Goal: Check status: Check status

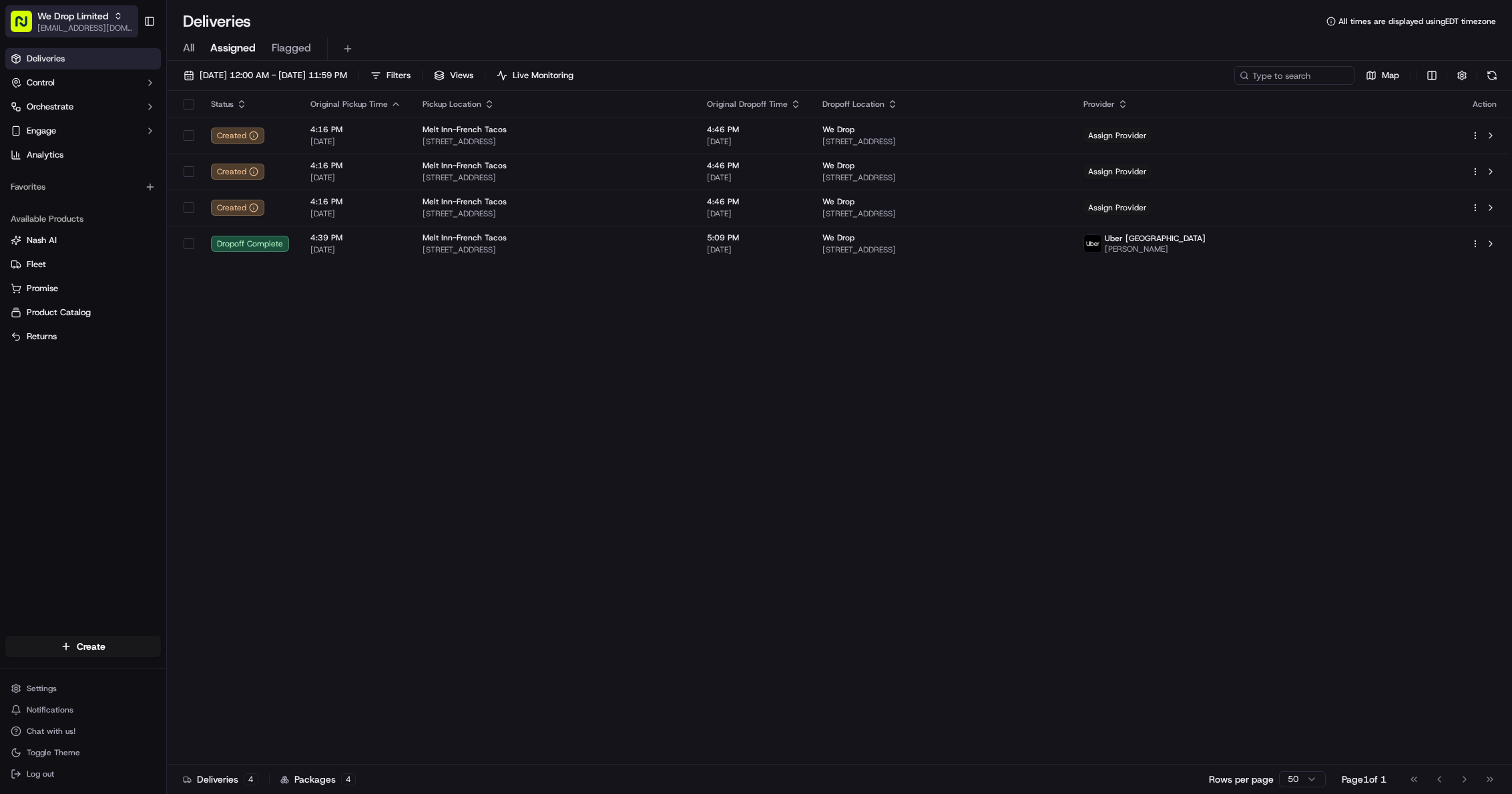
click at [84, 16] on span "We Drop Limited" at bounding box center [72, 15] width 70 height 13
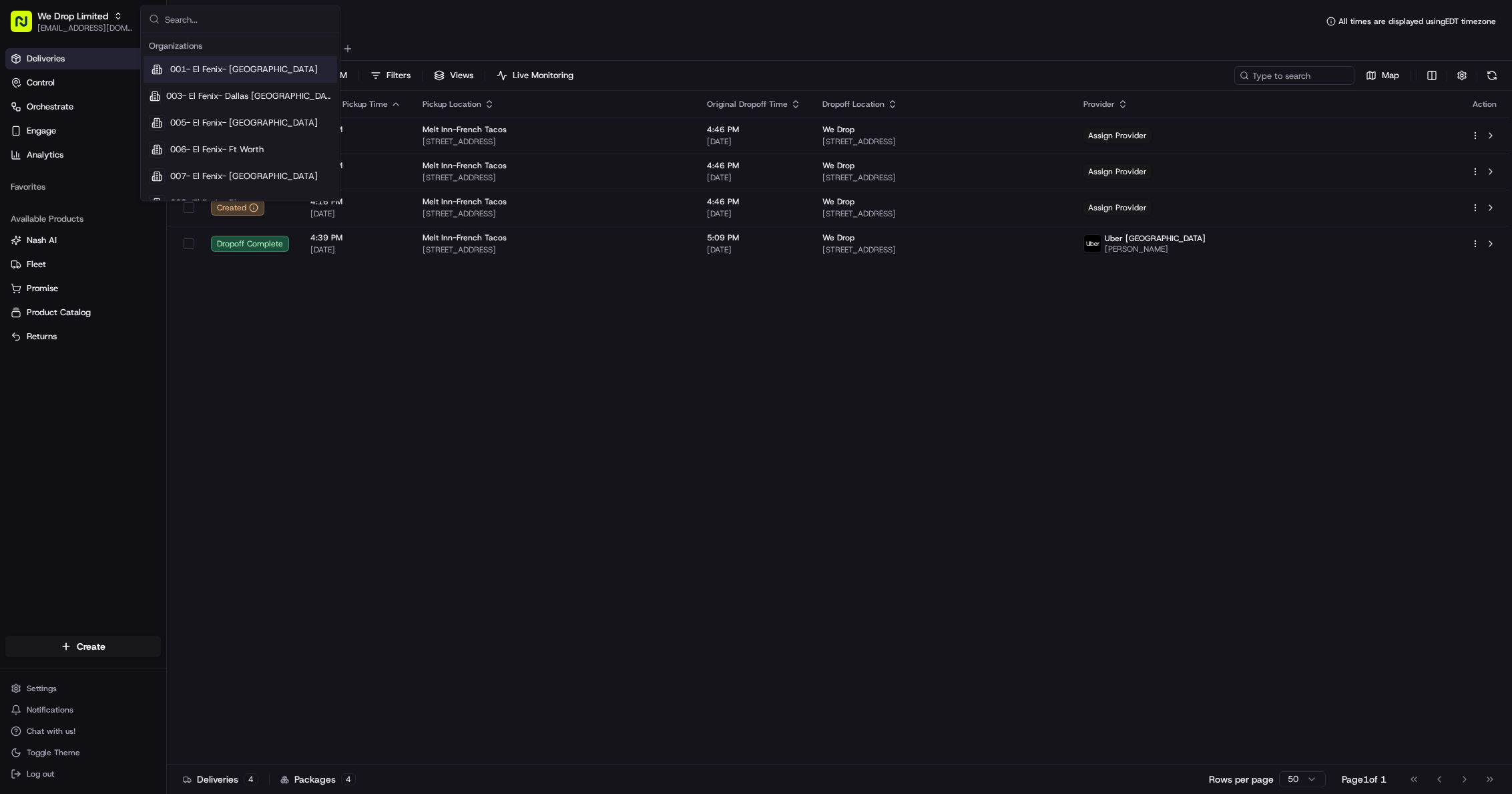
click at [255, 19] on input "text" at bounding box center [248, 20] width 167 height 27
type input "walmart"
click at [263, 177] on div "Walmart US Corporate" at bounding box center [240, 176] width 193 height 27
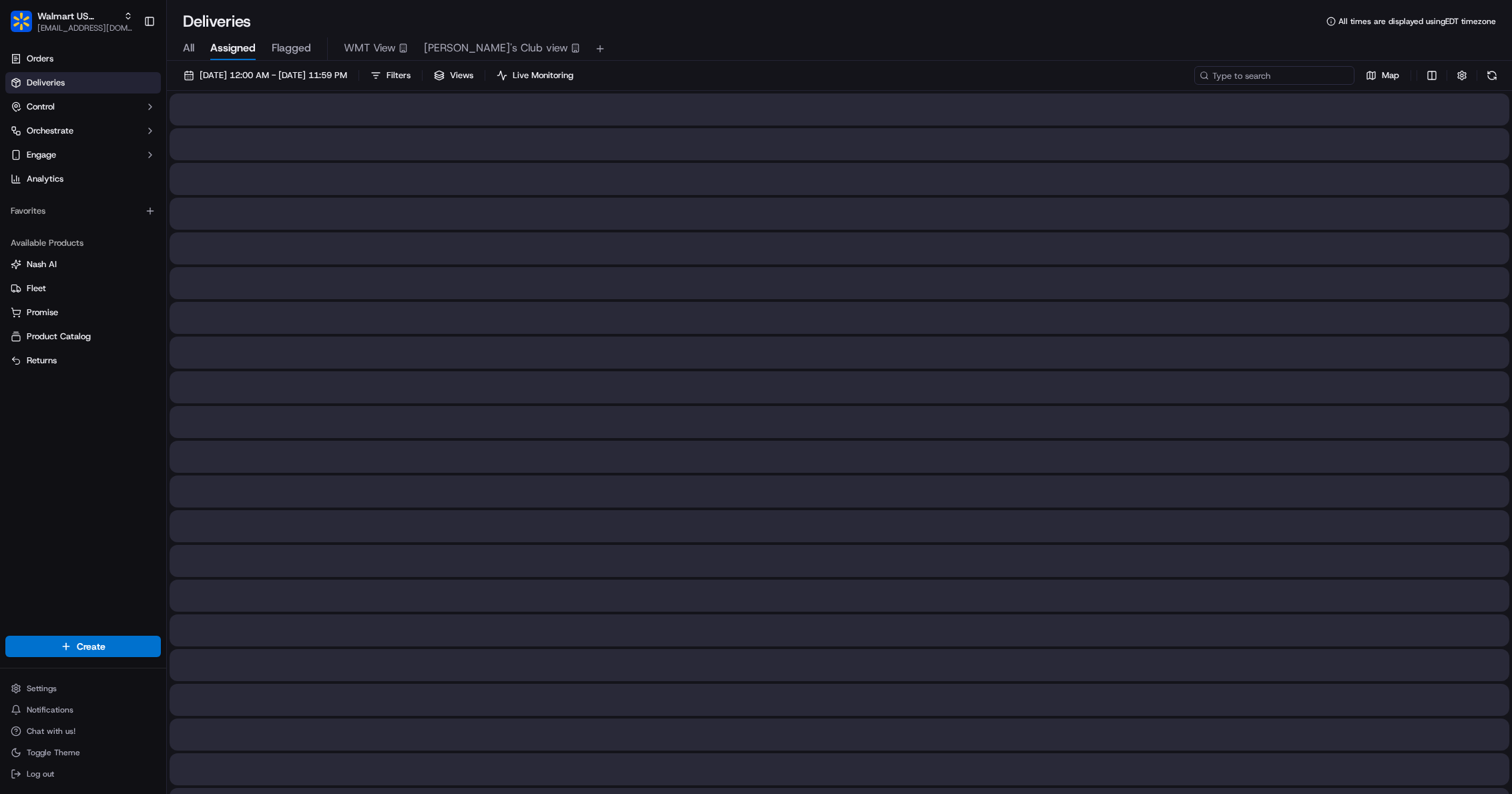
click at [1275, 73] on input at bounding box center [1275, 75] width 160 height 19
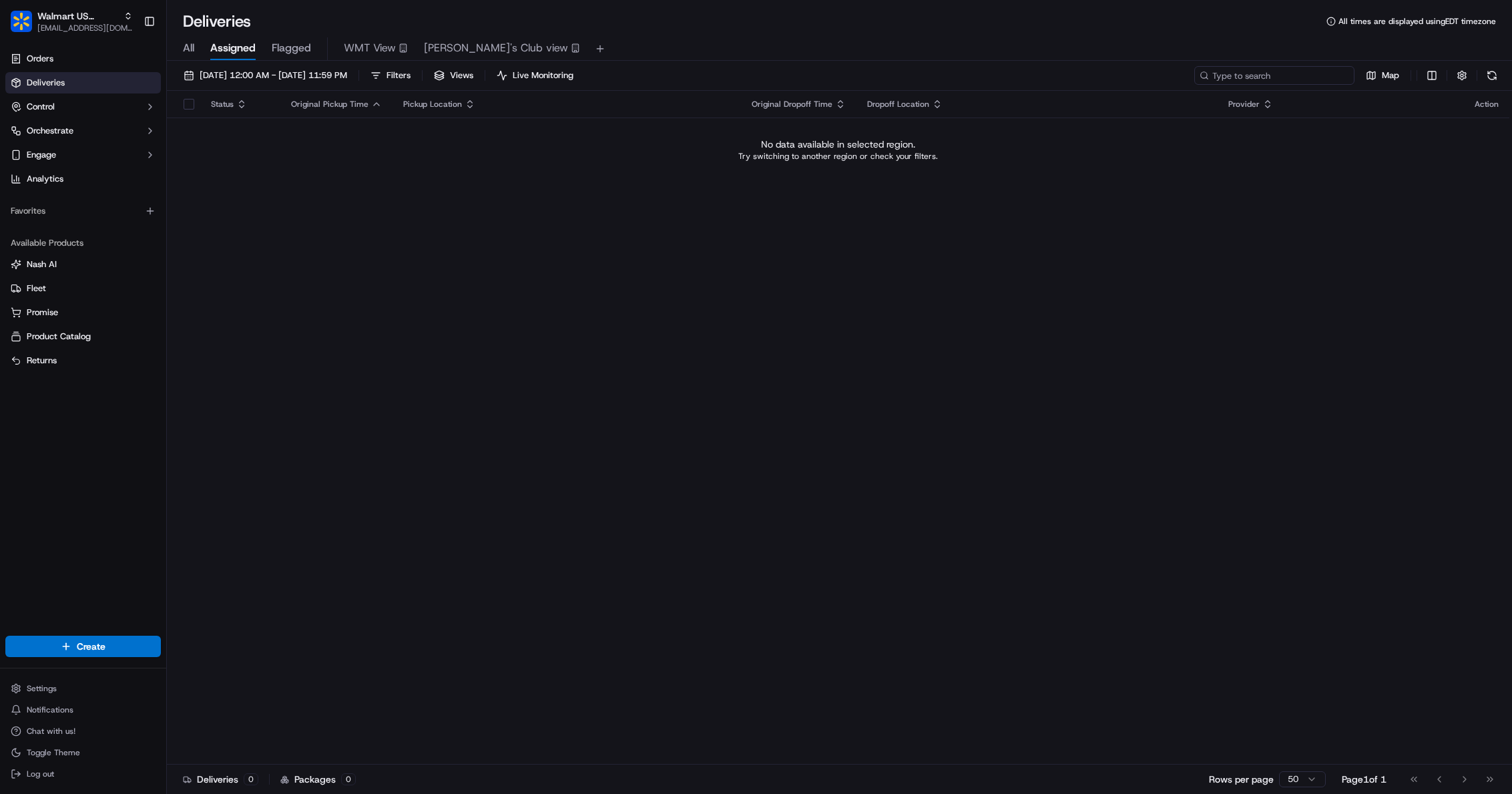
paste input "3536660"
click at [1088, 771] on div "Deliveries 0 Packages 0 Rows per page 50 Page 1 of 1 Go to first page Go to pre…" at bounding box center [839, 779] width 1345 height 30
click at [1272, 76] on input "3536660" at bounding box center [1275, 75] width 160 height 19
paste input "9867-1"
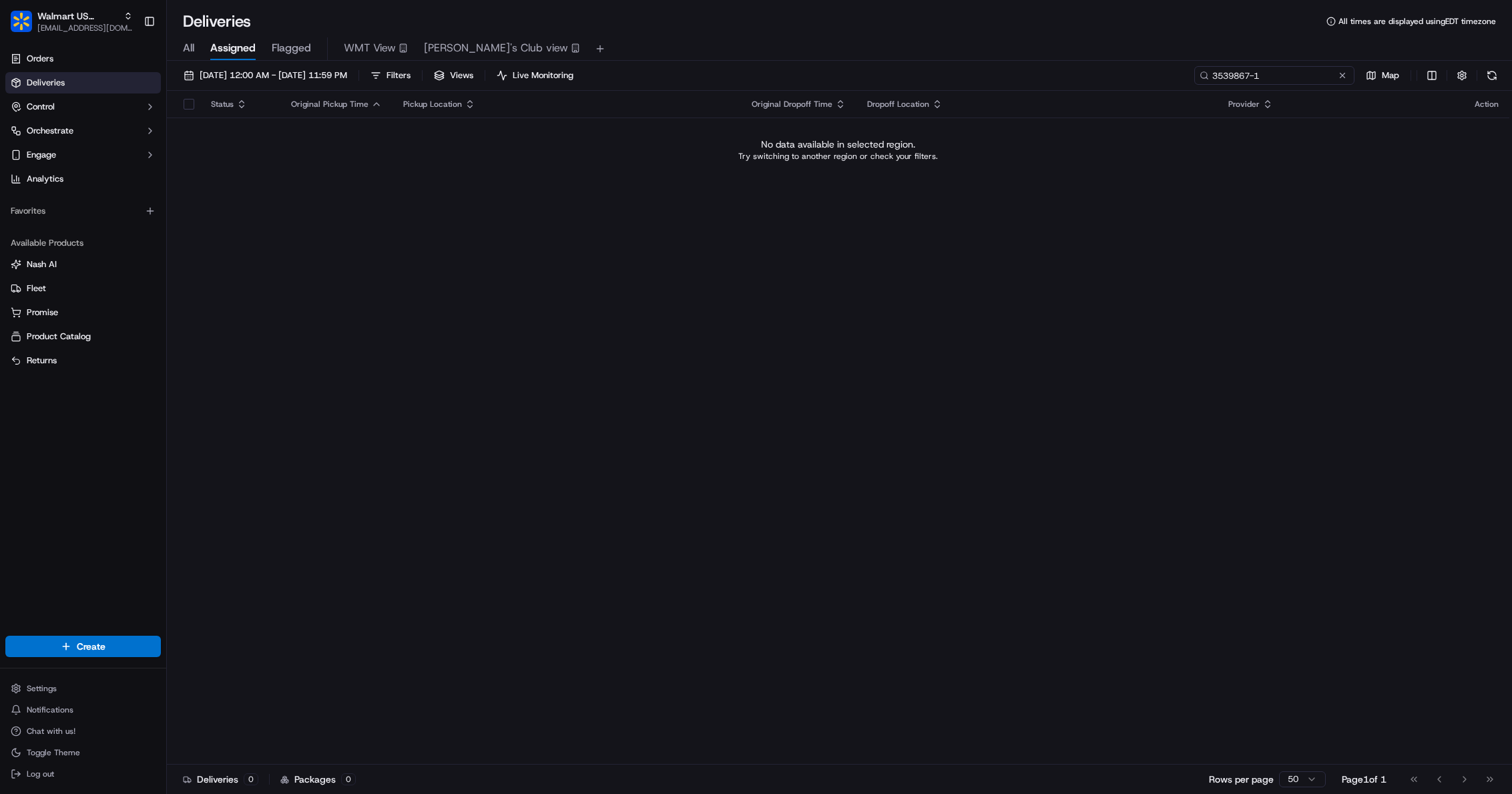
type input "3539867-1"
click at [906, 760] on div "Status Original Pickup Time Pickup Location Original Dropoff Time Dropoff Locat…" at bounding box center [838, 428] width 1343 height 674
click at [83, 14] on span "Walmart US Corporate" at bounding box center [78, 15] width 81 height 13
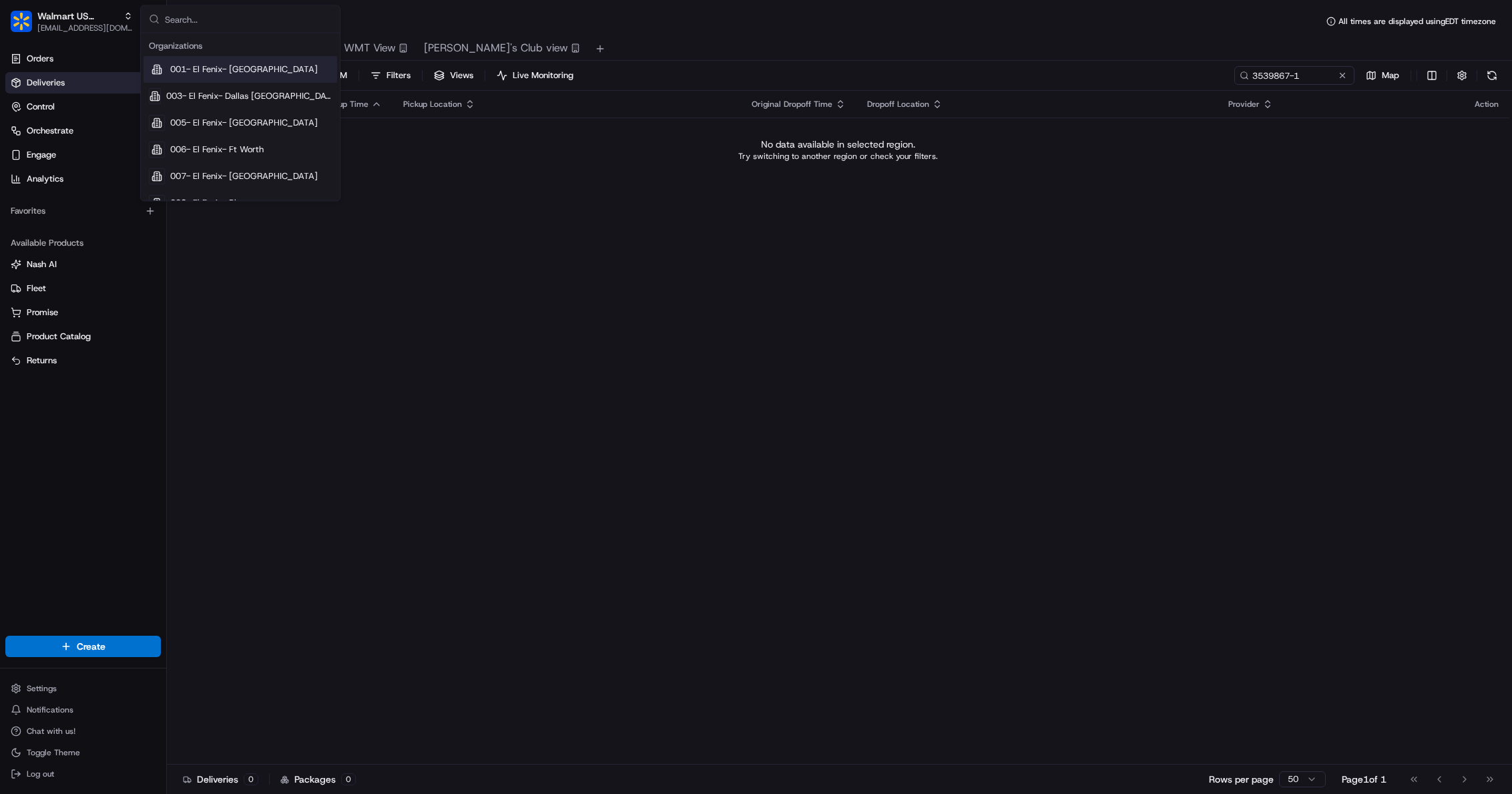
click at [221, 26] on input "text" at bounding box center [248, 20] width 167 height 27
type input "walmart"
click at [931, 768] on div "Deliveries 0 Packages 0 Rows per page 50 Page 1 of 1 Go to first page Go to pre…" at bounding box center [839, 779] width 1345 height 30
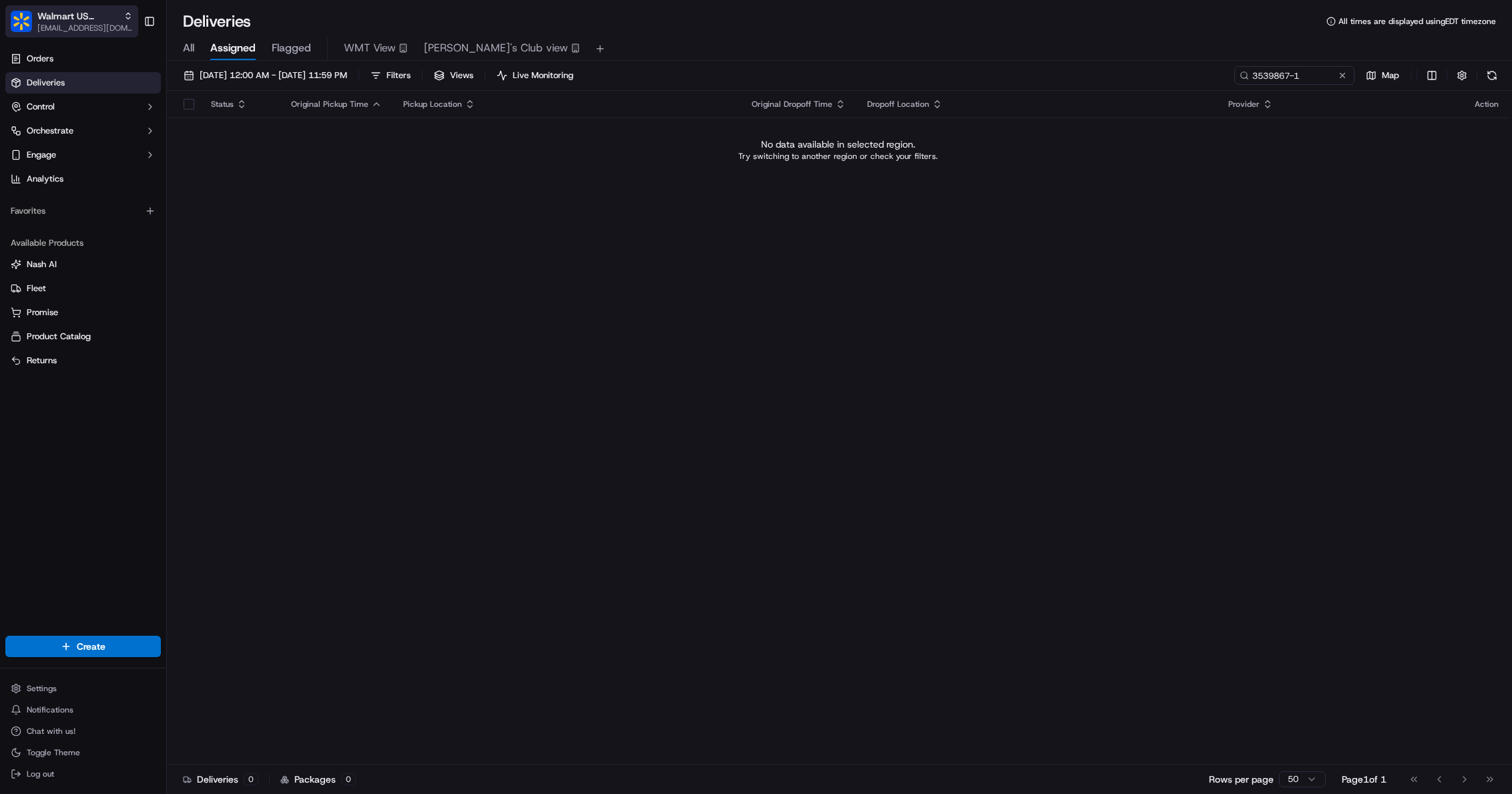
click at [72, 12] on span "Walmart US Corporate" at bounding box center [78, 15] width 81 height 13
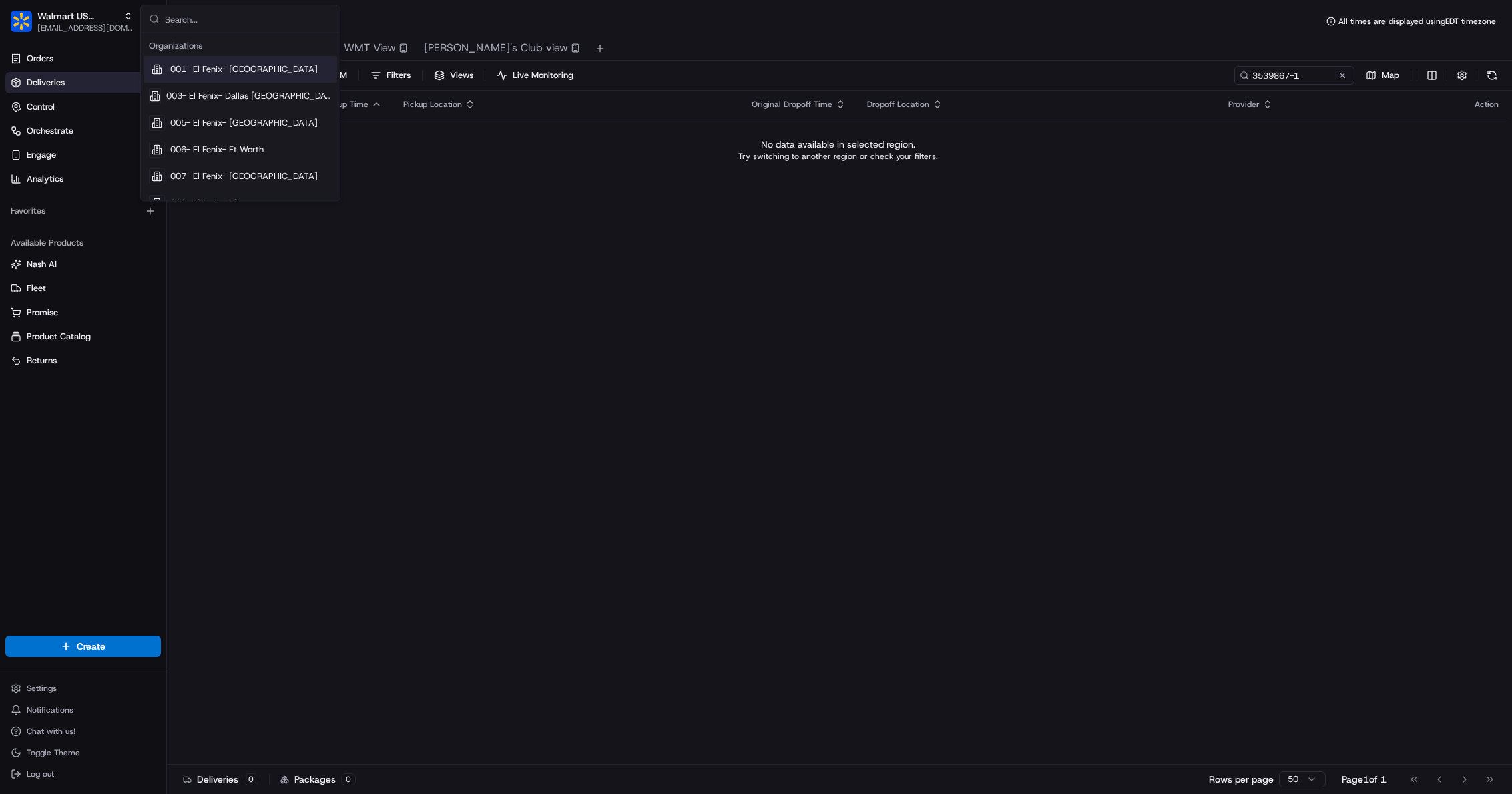
click at [183, 20] on input "text" at bounding box center [248, 20] width 167 height 27
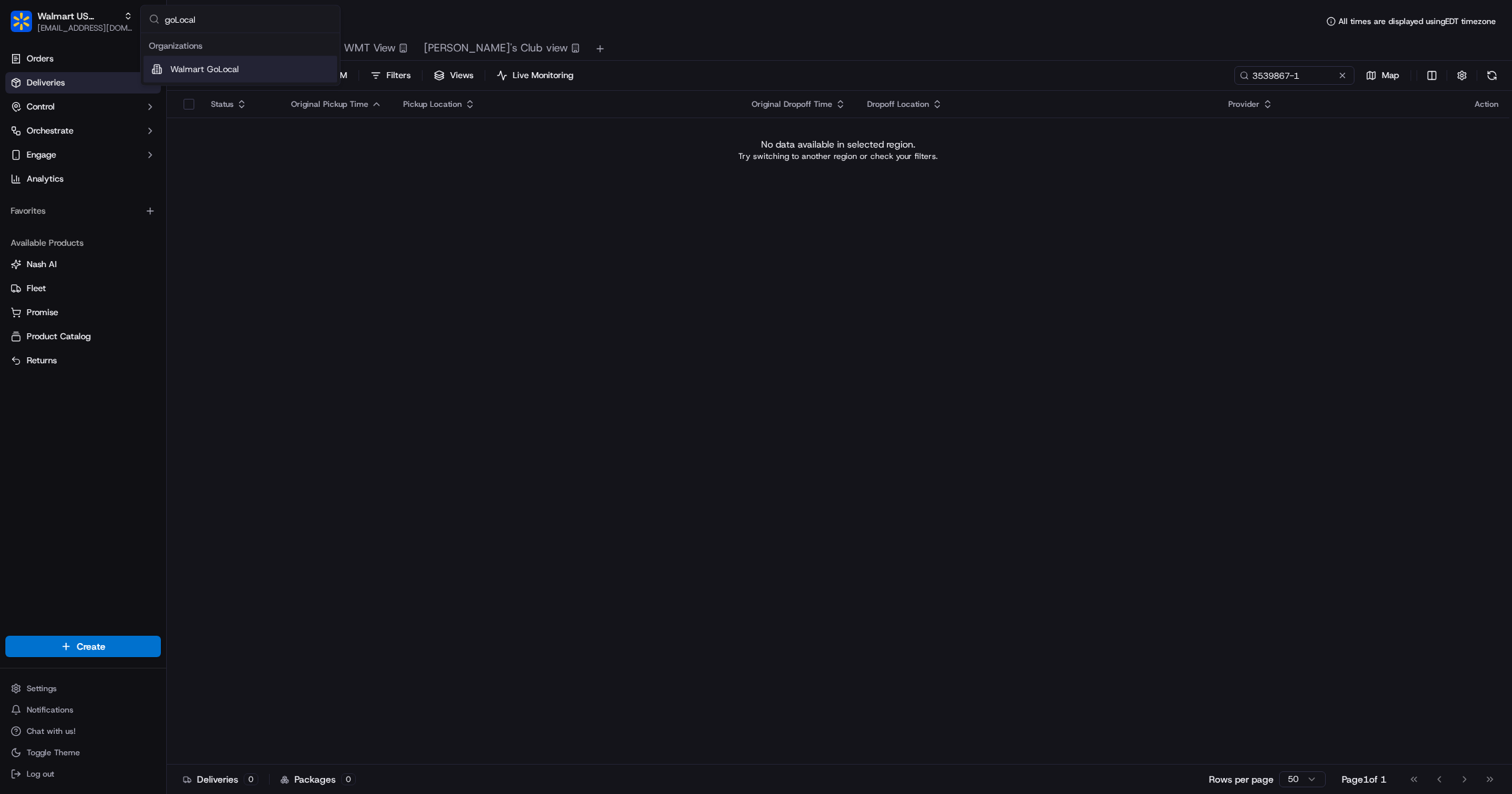
type input "goLocal"
click at [231, 65] on span "Walmart GoLocal" at bounding box center [204, 69] width 69 height 12
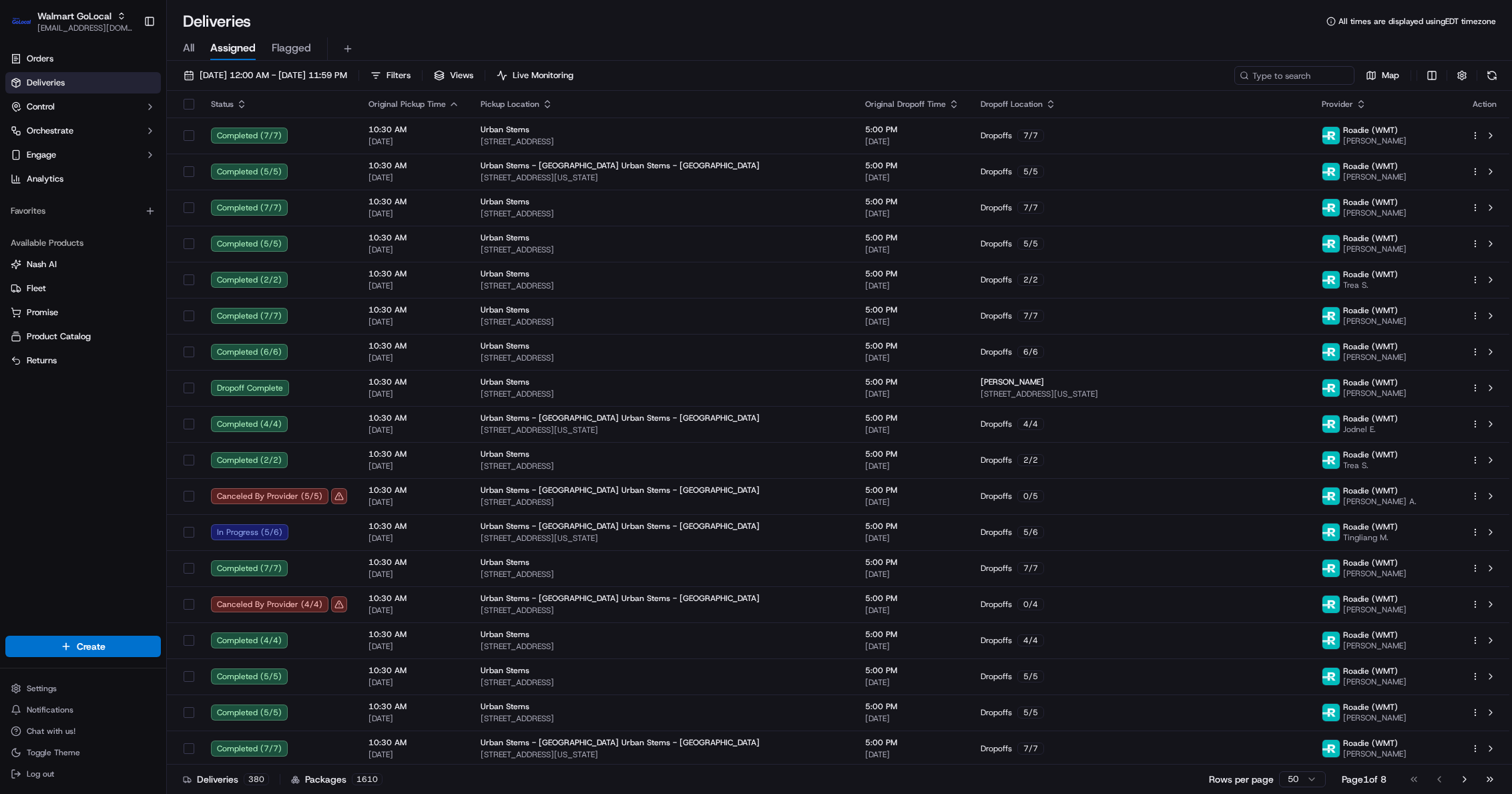
click at [1112, 769] on div "Deliveries 380 Packages 1610 Rows per page 50 Page 1 of 8 Go to first page Go t…" at bounding box center [839, 779] width 1345 height 30
click at [1302, 80] on input at bounding box center [1275, 75] width 160 height 19
paste input "3541508"
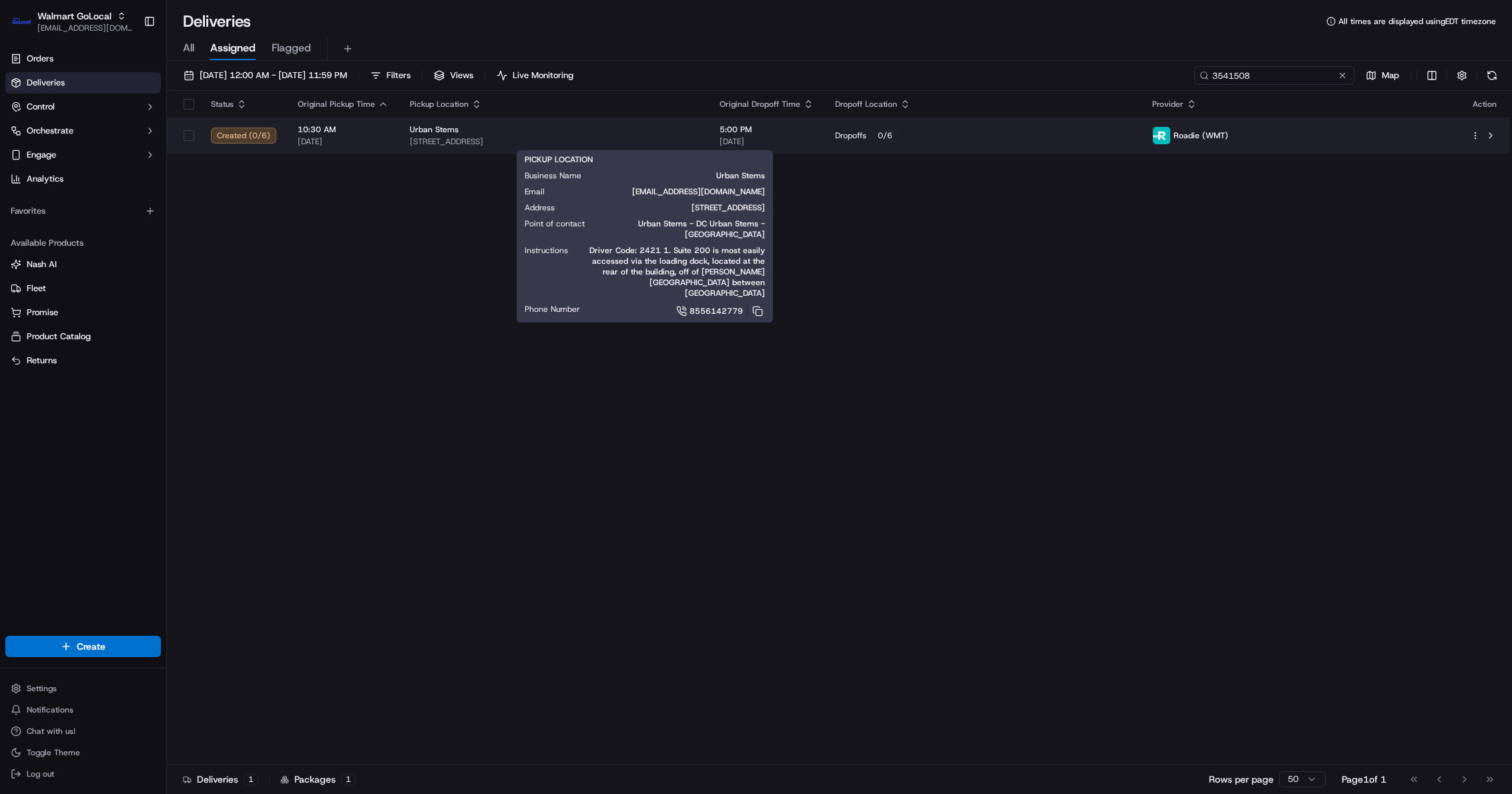
type input "3541508"
click at [699, 137] on span "[STREET_ADDRESS]" at bounding box center [554, 142] width 289 height 11
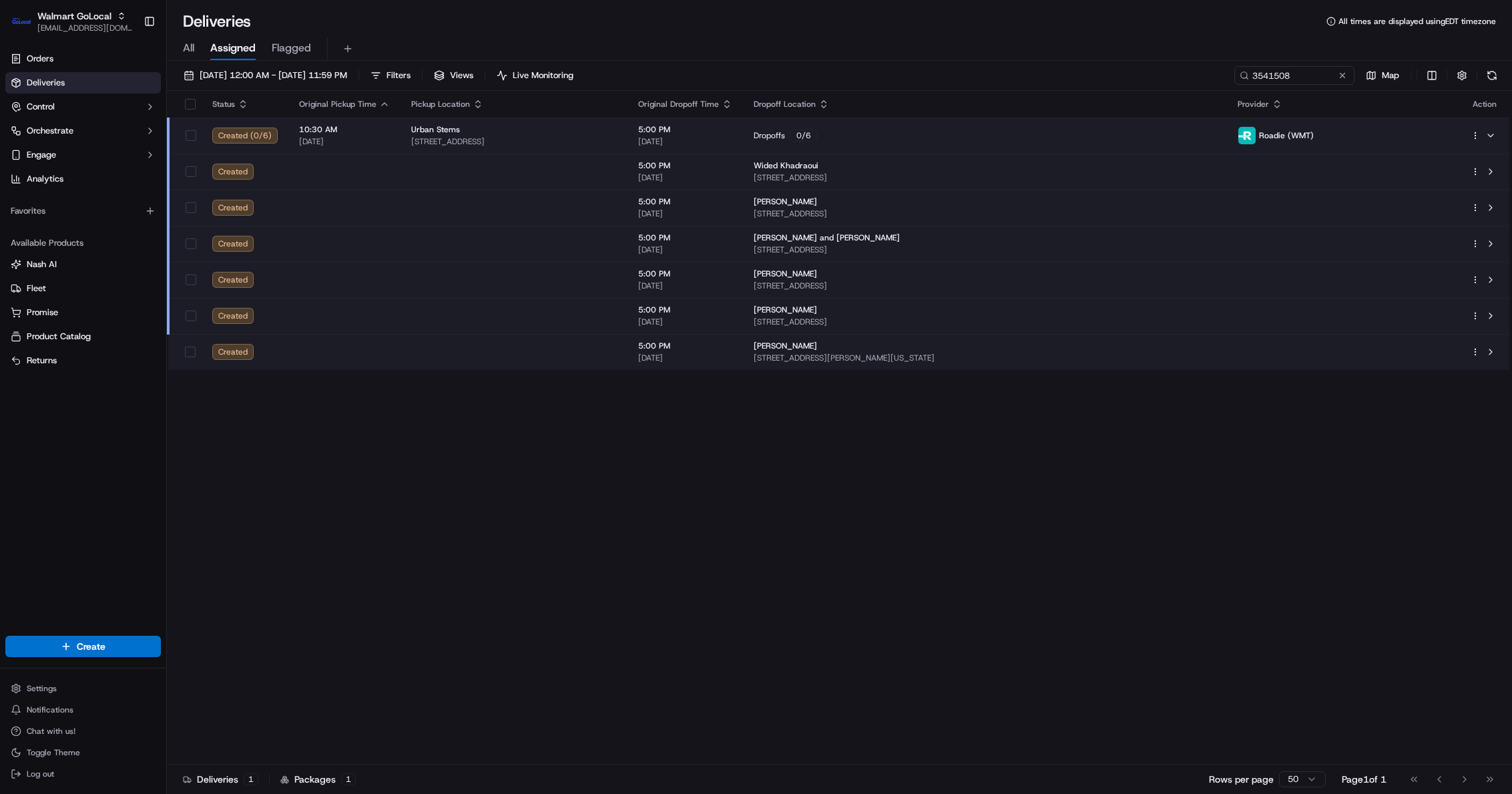
click at [1088, 752] on div "Status Original Pickup Time Pickup Location Original Dropoff Time Dropoff Locat…" at bounding box center [838, 428] width 1343 height 674
drag, startPoint x: 1001, startPoint y: 752, endPoint x: 998, endPoint y: 742, distance: 10.4
click at [1001, 752] on div "Status Original Pickup Time Pickup Location Original Dropoff Time Dropoff Locat…" at bounding box center [838, 428] width 1343 height 674
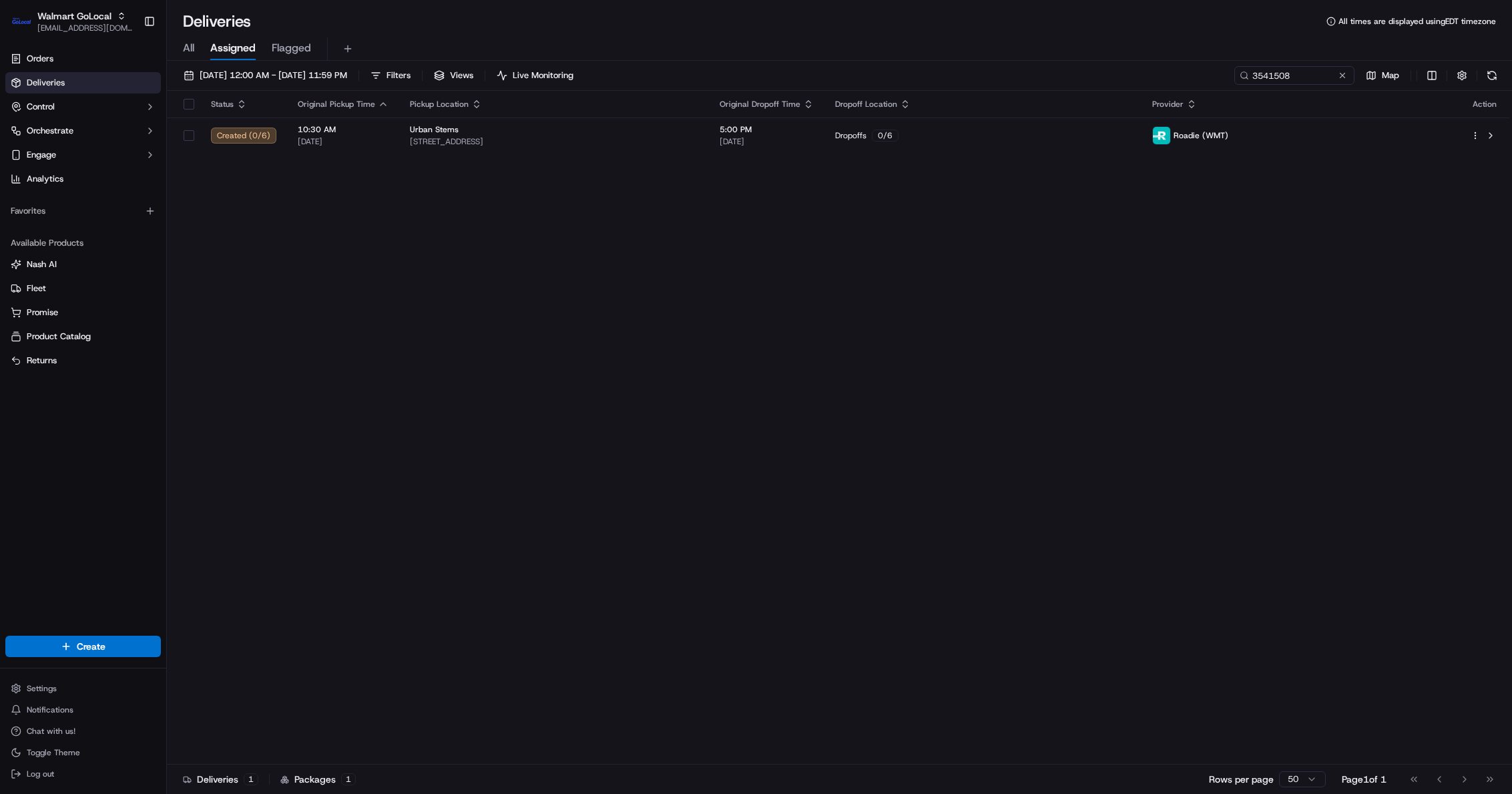
click at [783, 753] on div "Status Original Pickup Time Pickup Location Original Dropoff Time Dropoff Locat…" at bounding box center [838, 428] width 1343 height 674
click at [1258, 78] on input "3541508" at bounding box center [1275, 75] width 160 height 19
paste input "0370"
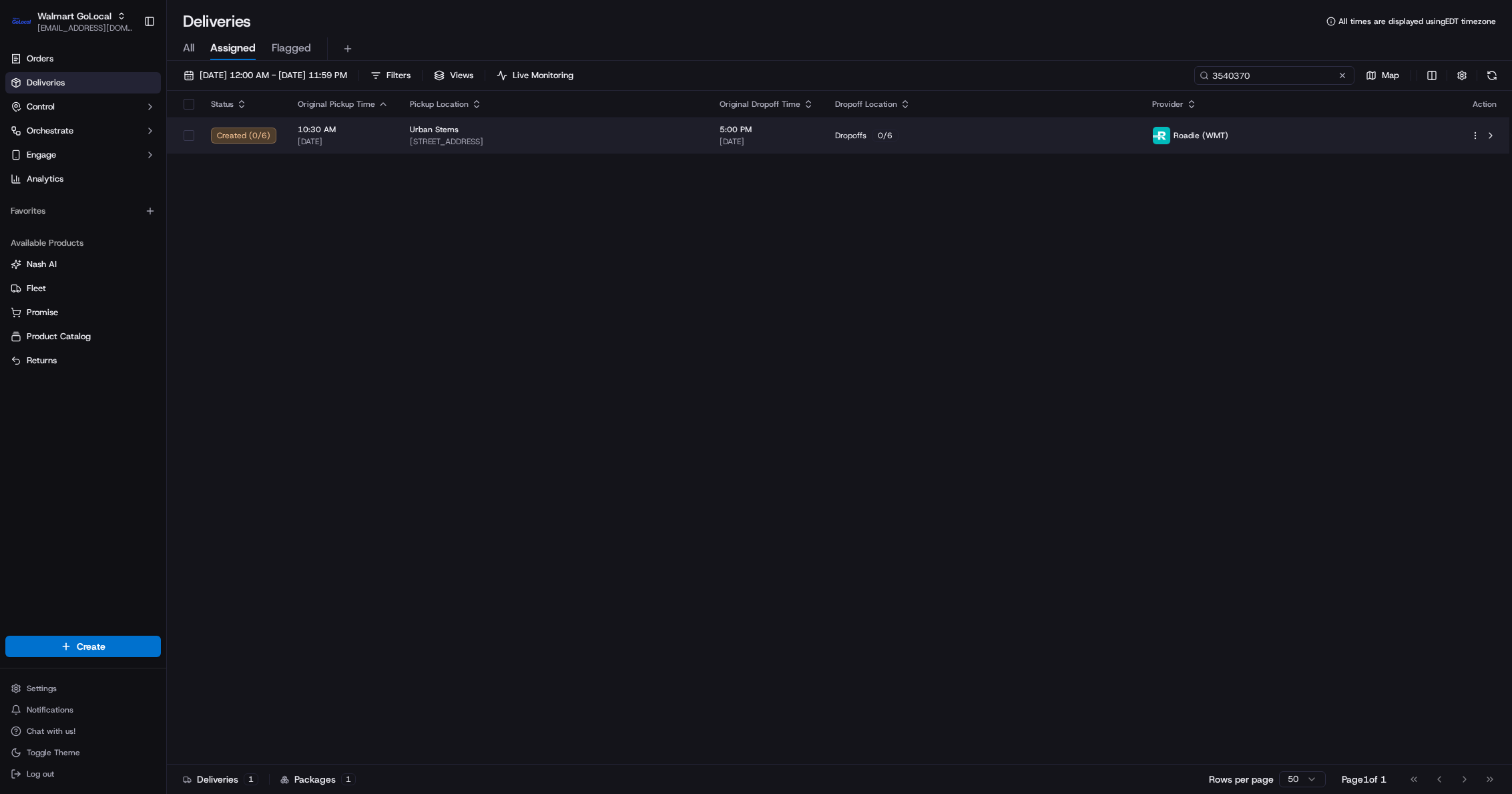
type input "3540370"
click at [656, 137] on span "[STREET_ADDRESS]" at bounding box center [554, 142] width 289 height 11
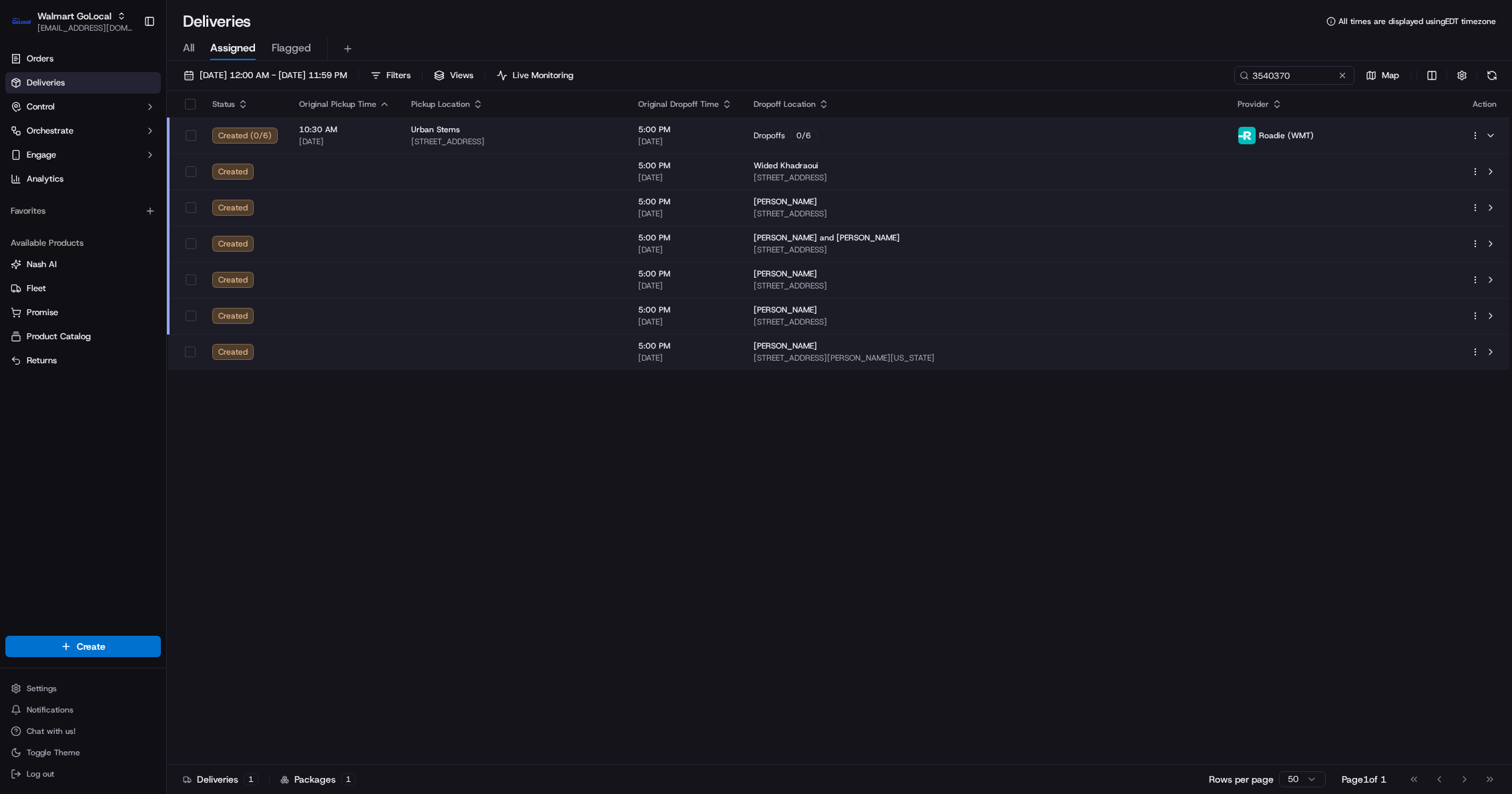
click at [985, 179] on span "5395 Summer Leaf Ln, Alexandria, VA, 22312, US" at bounding box center [985, 177] width 462 height 11
click at [1070, 768] on div "Deliveries 1 Packages 1 Rows per page 50 Page 1 of 1 Go to first page Go to pre…" at bounding box center [839, 779] width 1345 height 30
click at [1019, 765] on div "Deliveries 1 Packages 1 Rows per page 50 Page 1 of 1 Go to first page Go to pre…" at bounding box center [839, 779] width 1345 height 30
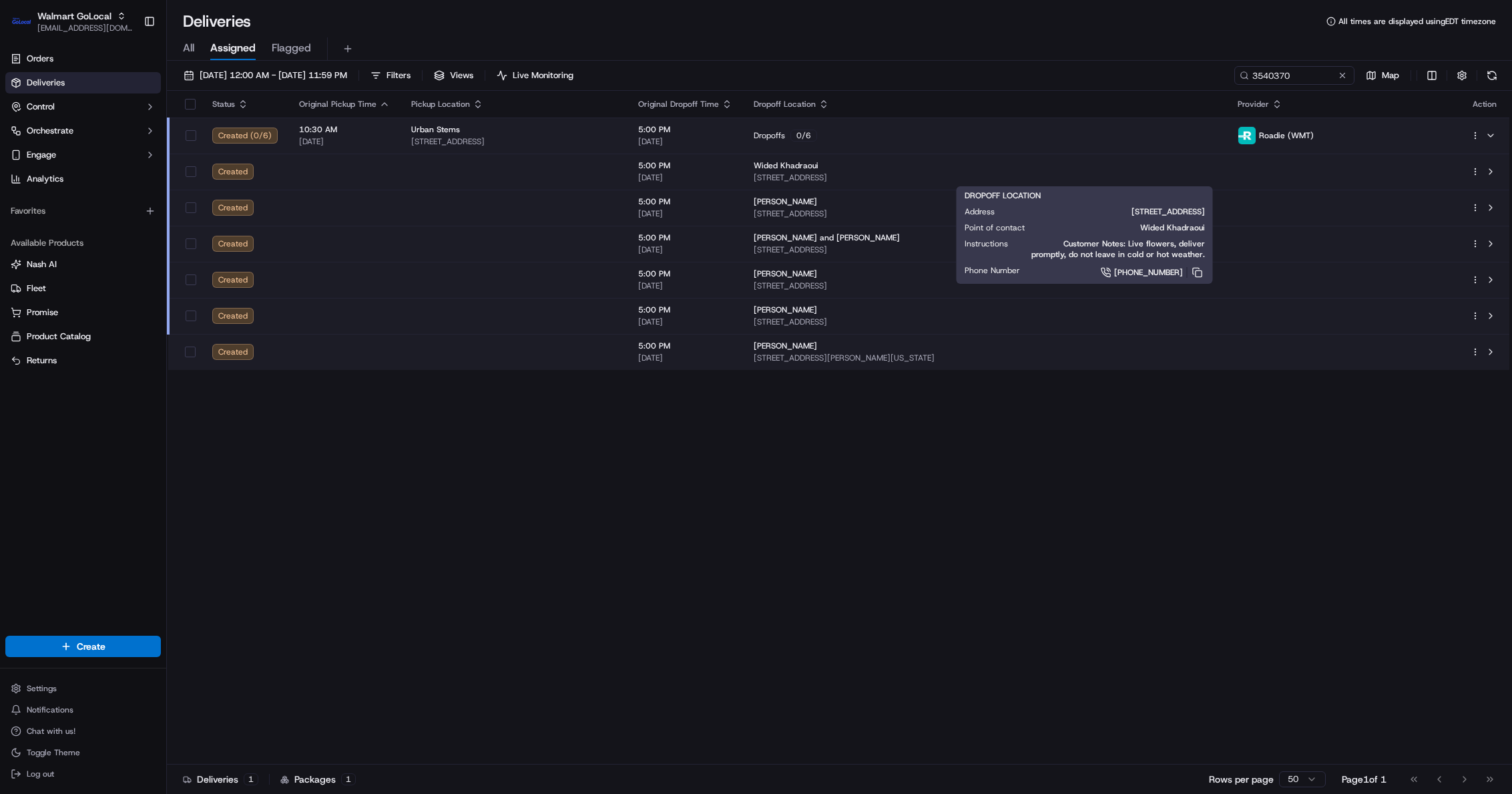
click at [936, 175] on span "[STREET_ADDRESS]" at bounding box center [985, 177] width 462 height 11
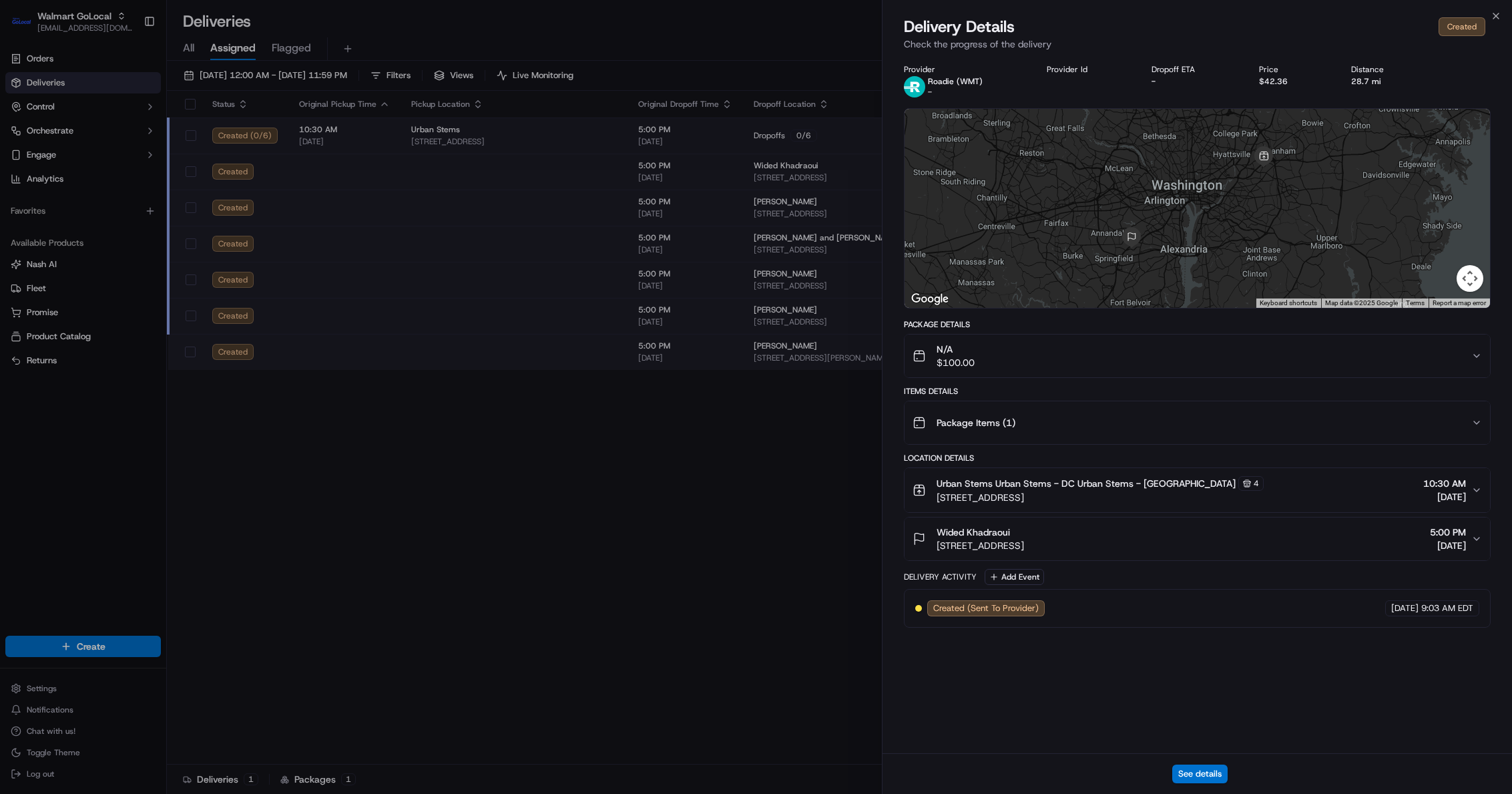
click at [1300, 770] on div "See details" at bounding box center [1197, 774] width 630 height 41
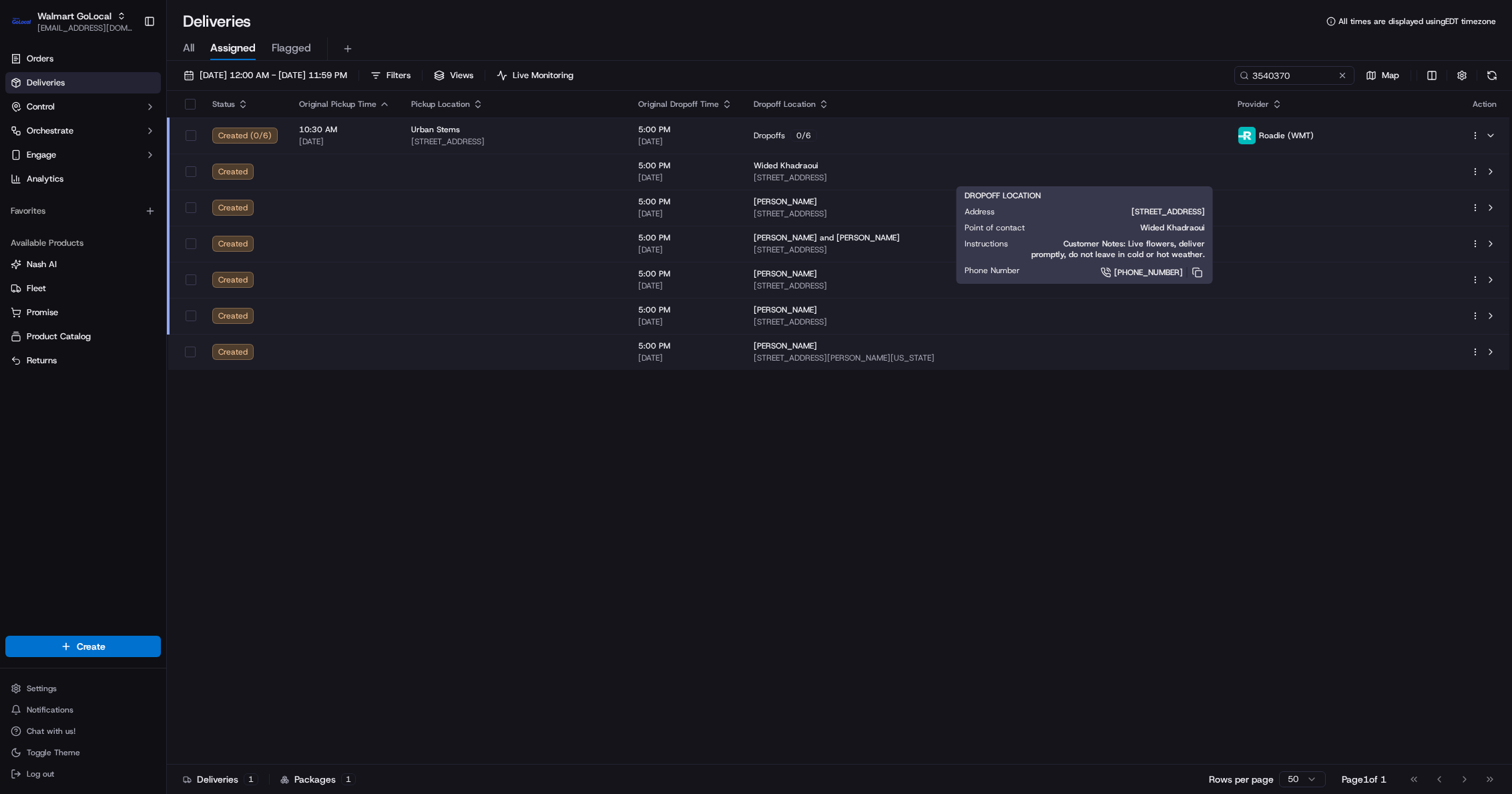
click at [987, 172] on span "[STREET_ADDRESS]" at bounding box center [985, 177] width 462 height 11
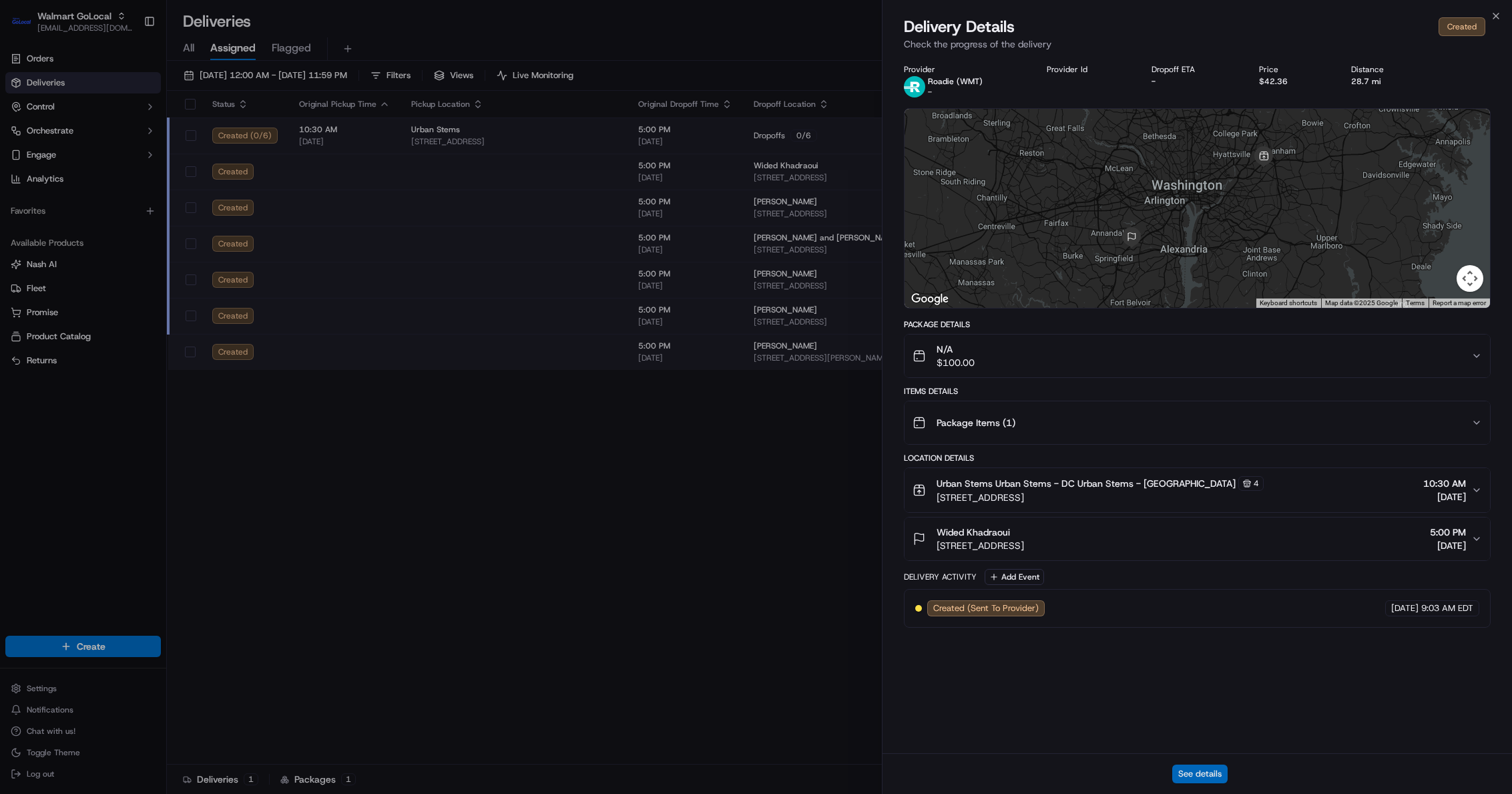
click at [1204, 776] on button "See details" at bounding box center [1200, 774] width 55 height 19
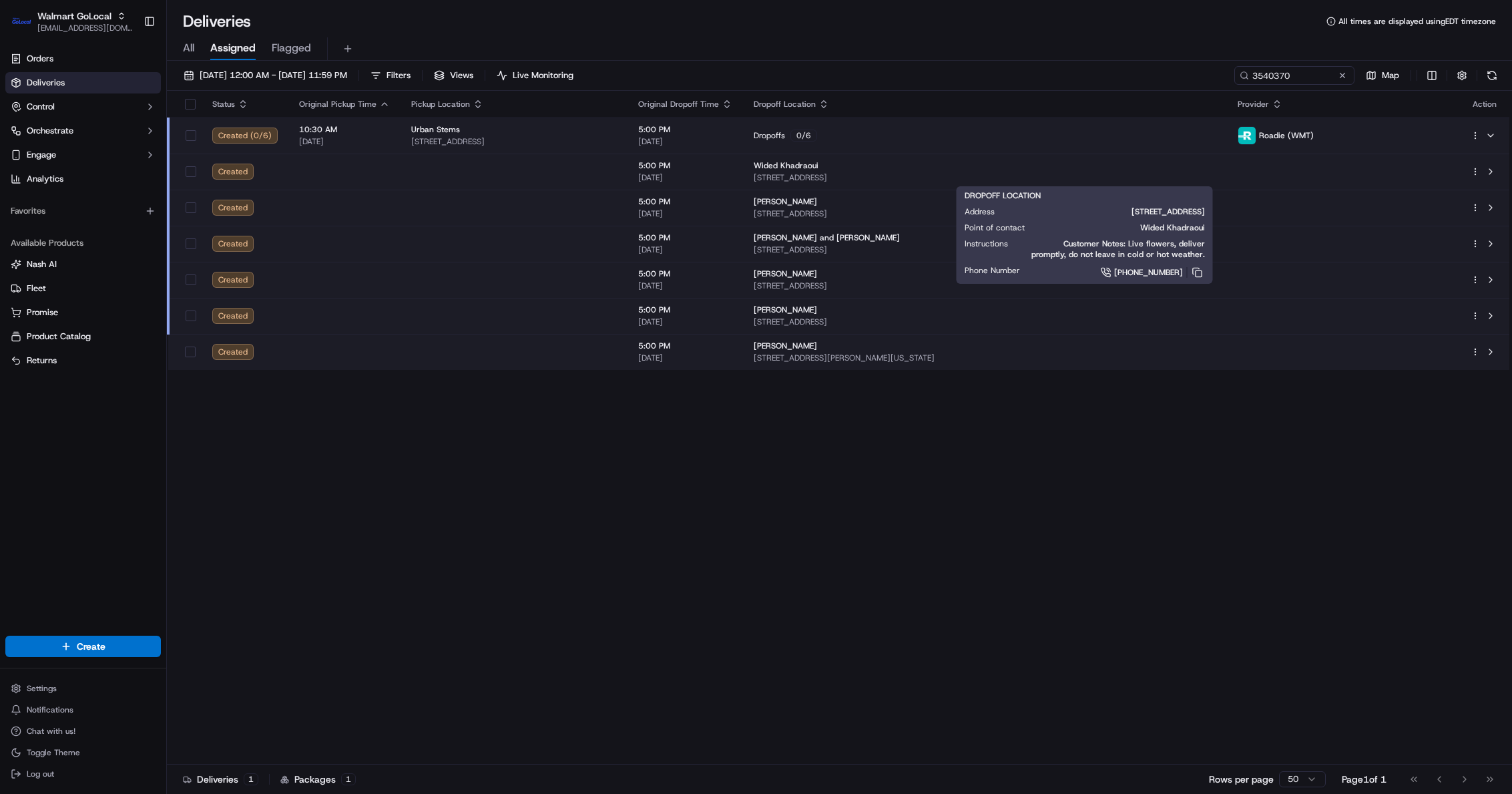
click at [945, 204] on div "[PERSON_NAME]" at bounding box center [985, 201] width 462 height 11
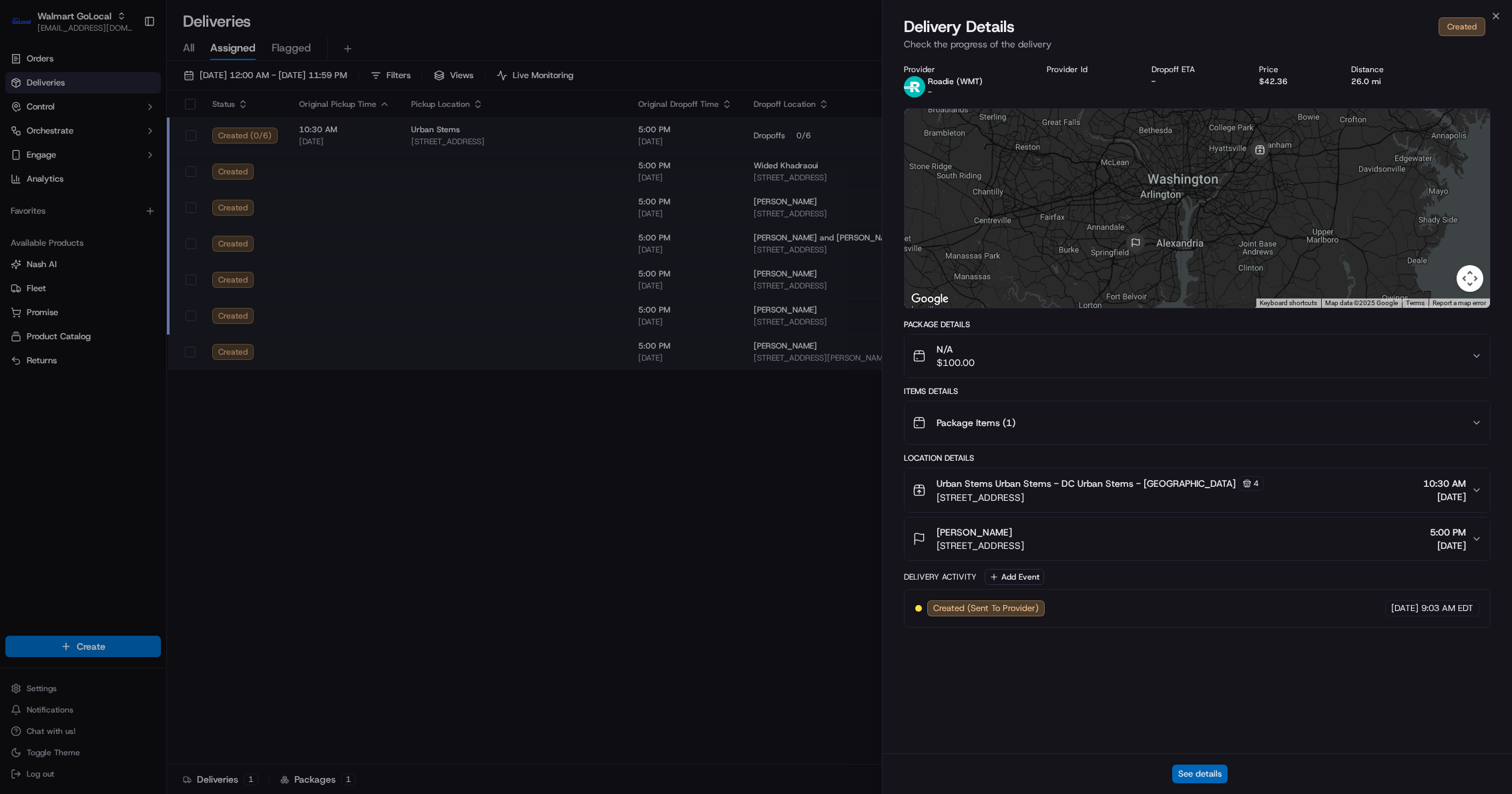
click at [1204, 767] on button "See details" at bounding box center [1200, 774] width 55 height 19
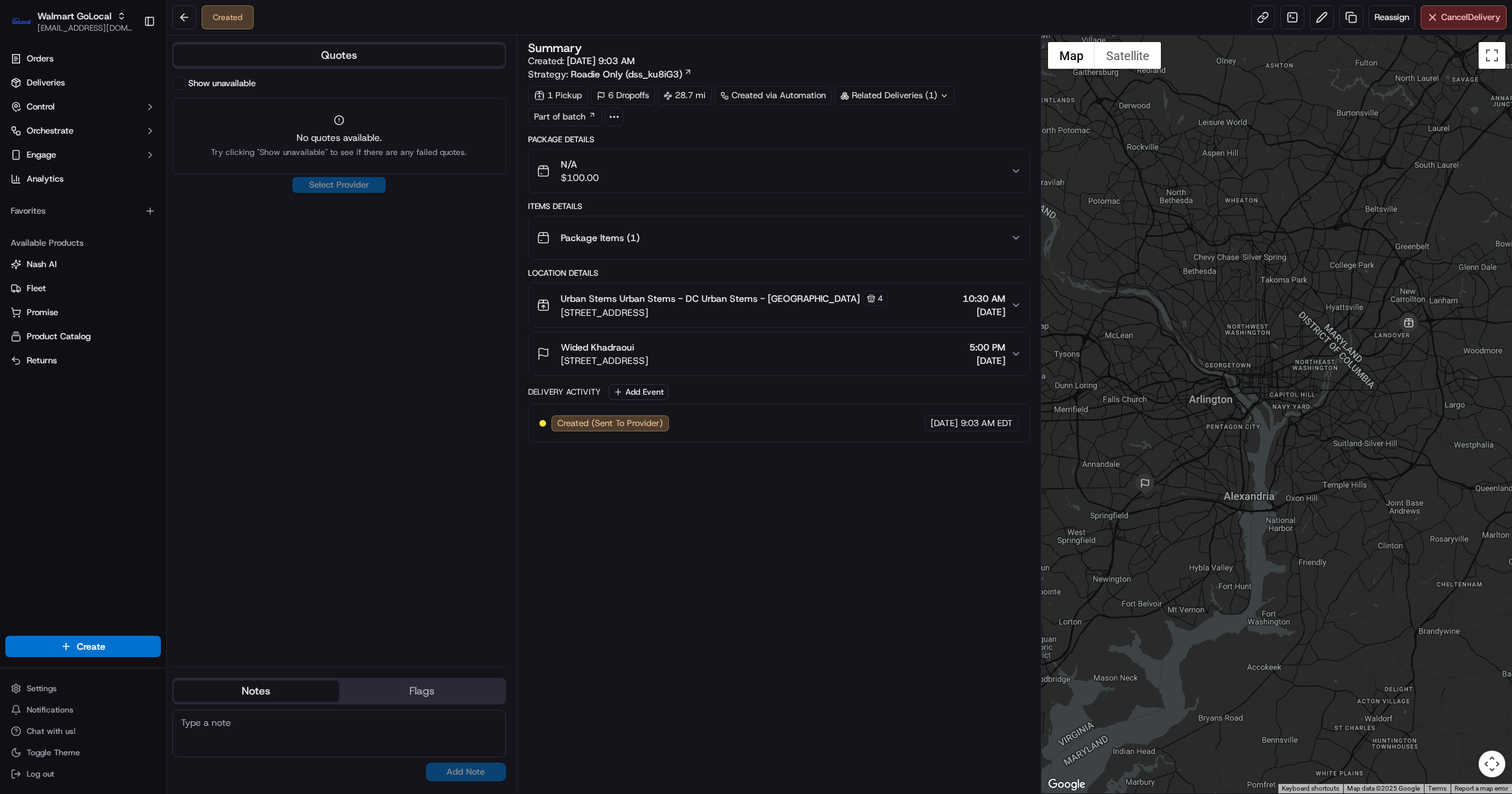
click at [1014, 242] on icon "button" at bounding box center [1017, 238] width 11 height 11
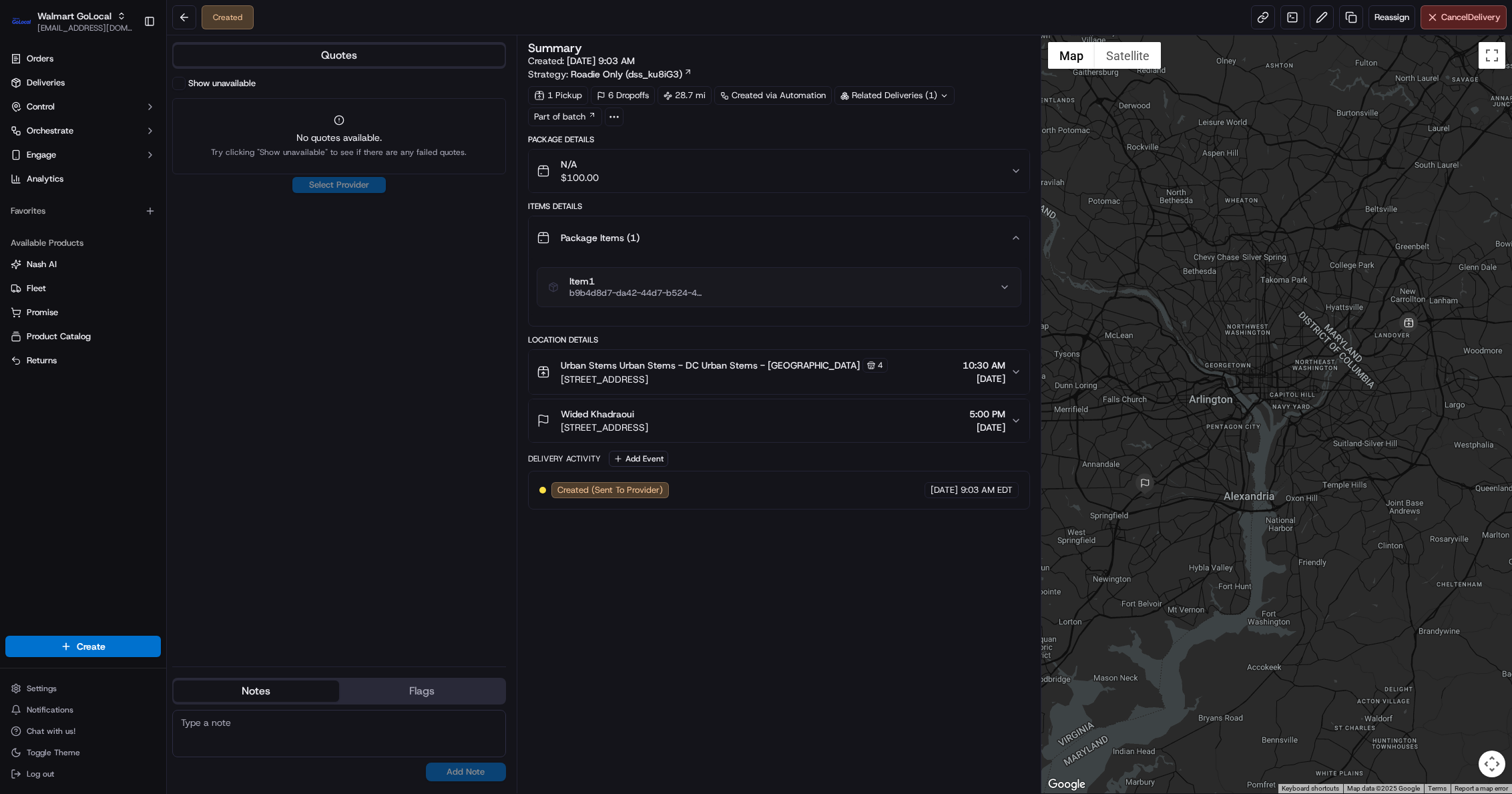
click at [1014, 242] on icon "button" at bounding box center [1017, 238] width 11 height 11
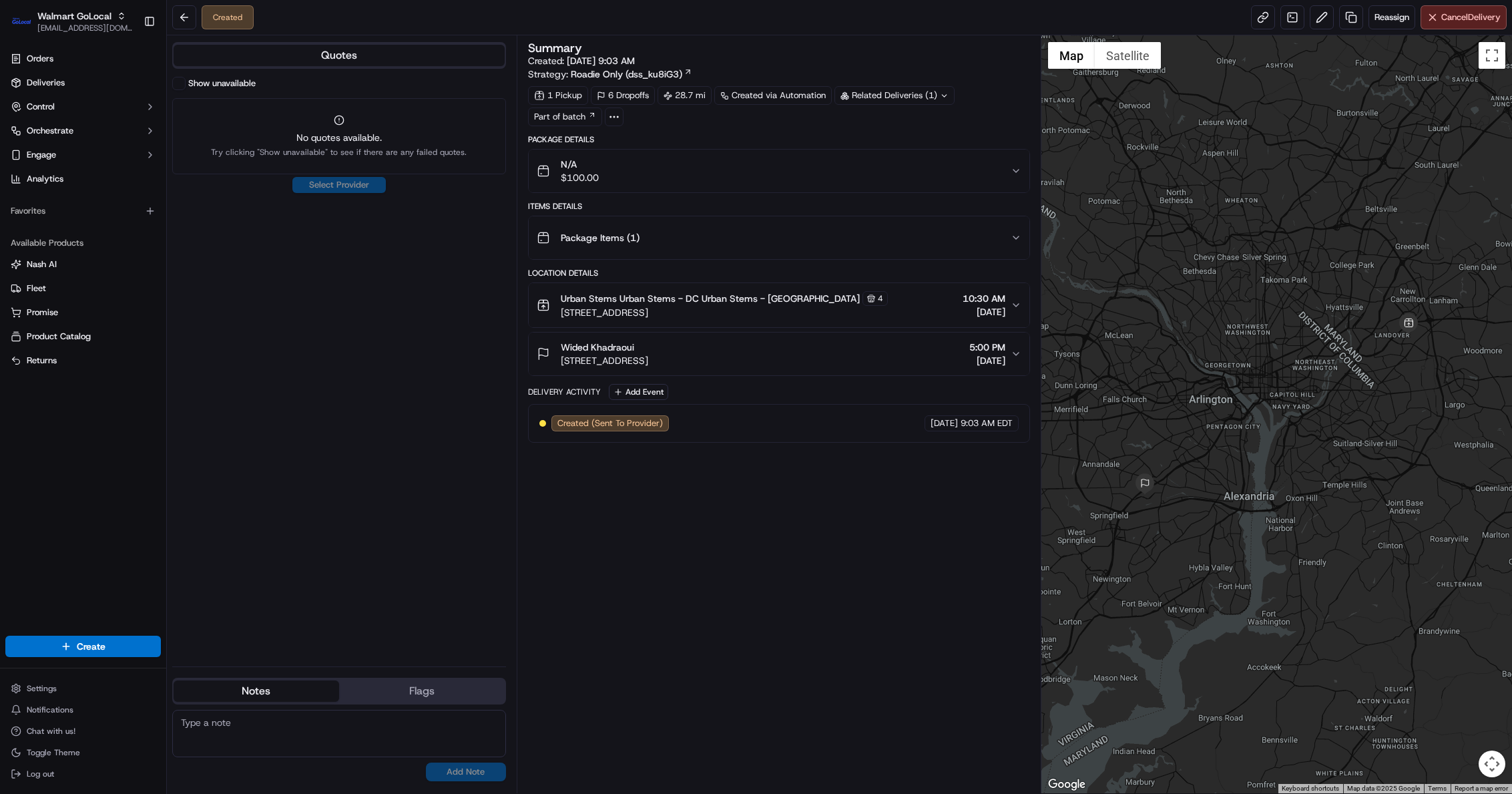
click at [1017, 310] on icon "button" at bounding box center [1017, 305] width 11 height 11
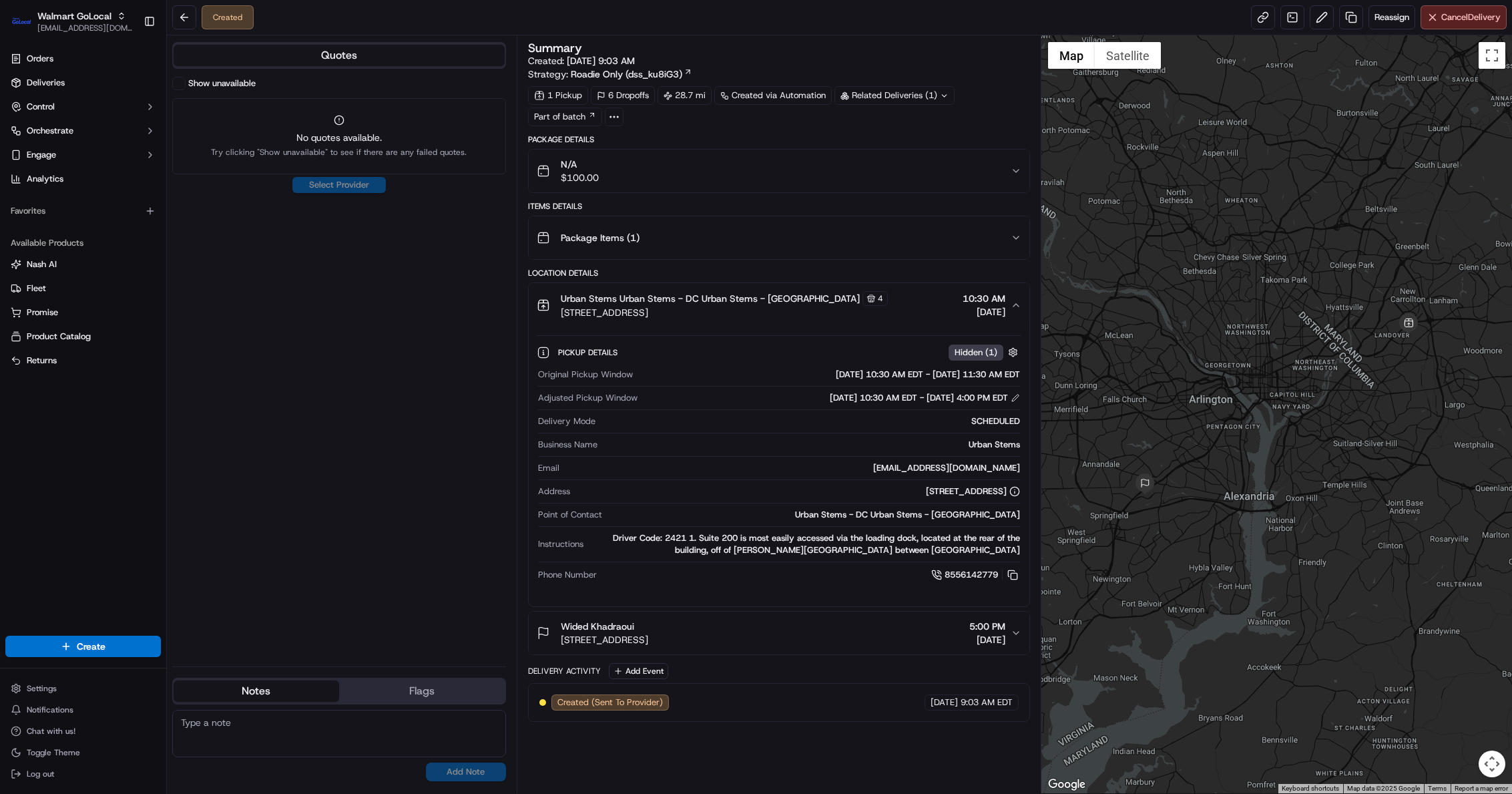
click at [1019, 638] on icon "button" at bounding box center [1017, 633] width 11 height 11
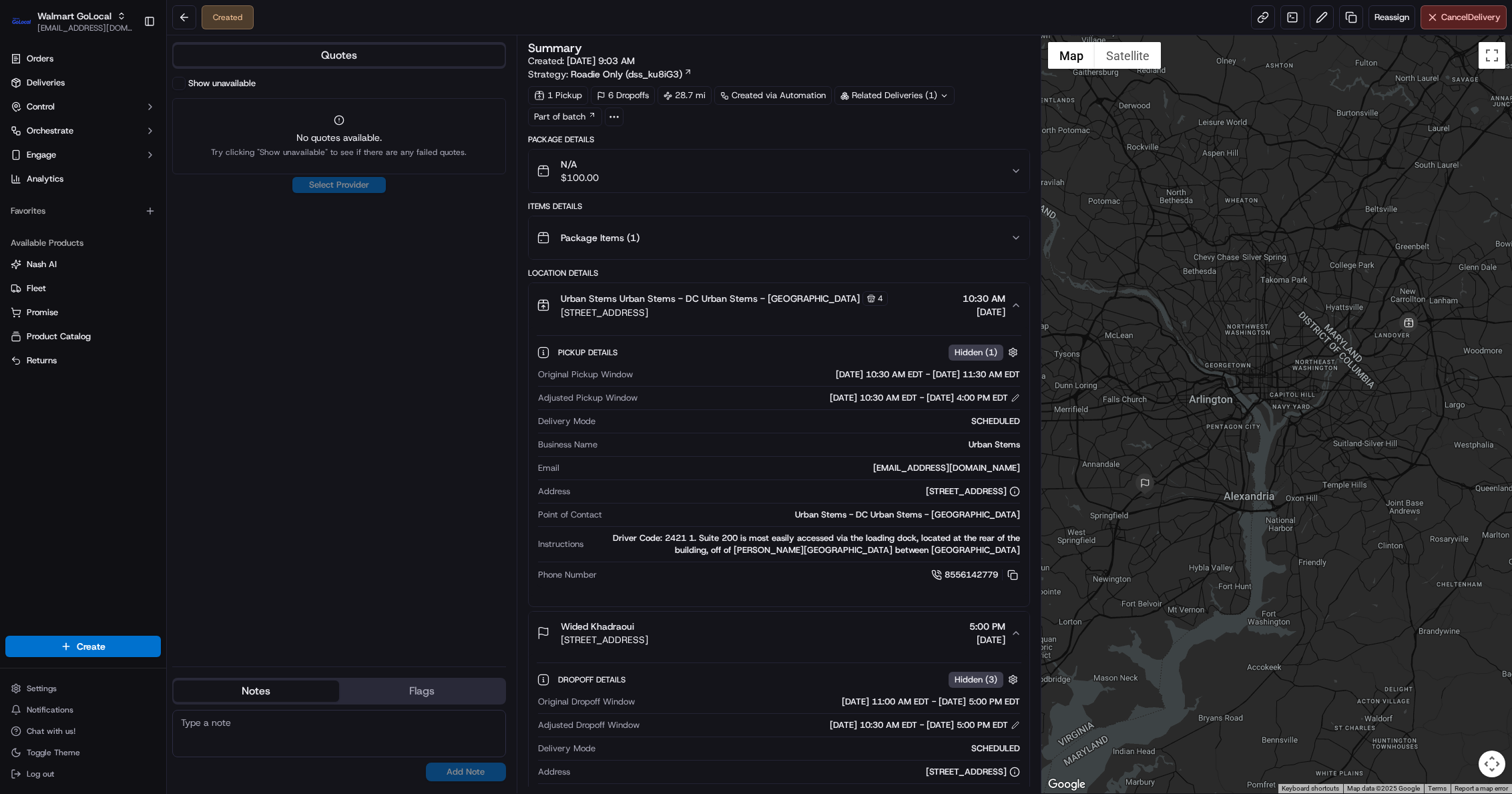
click at [293, 772] on div "No results found Add Note" at bounding box center [339, 746] width 334 height 71
click at [188, 19] on button at bounding box center [184, 17] width 24 height 24
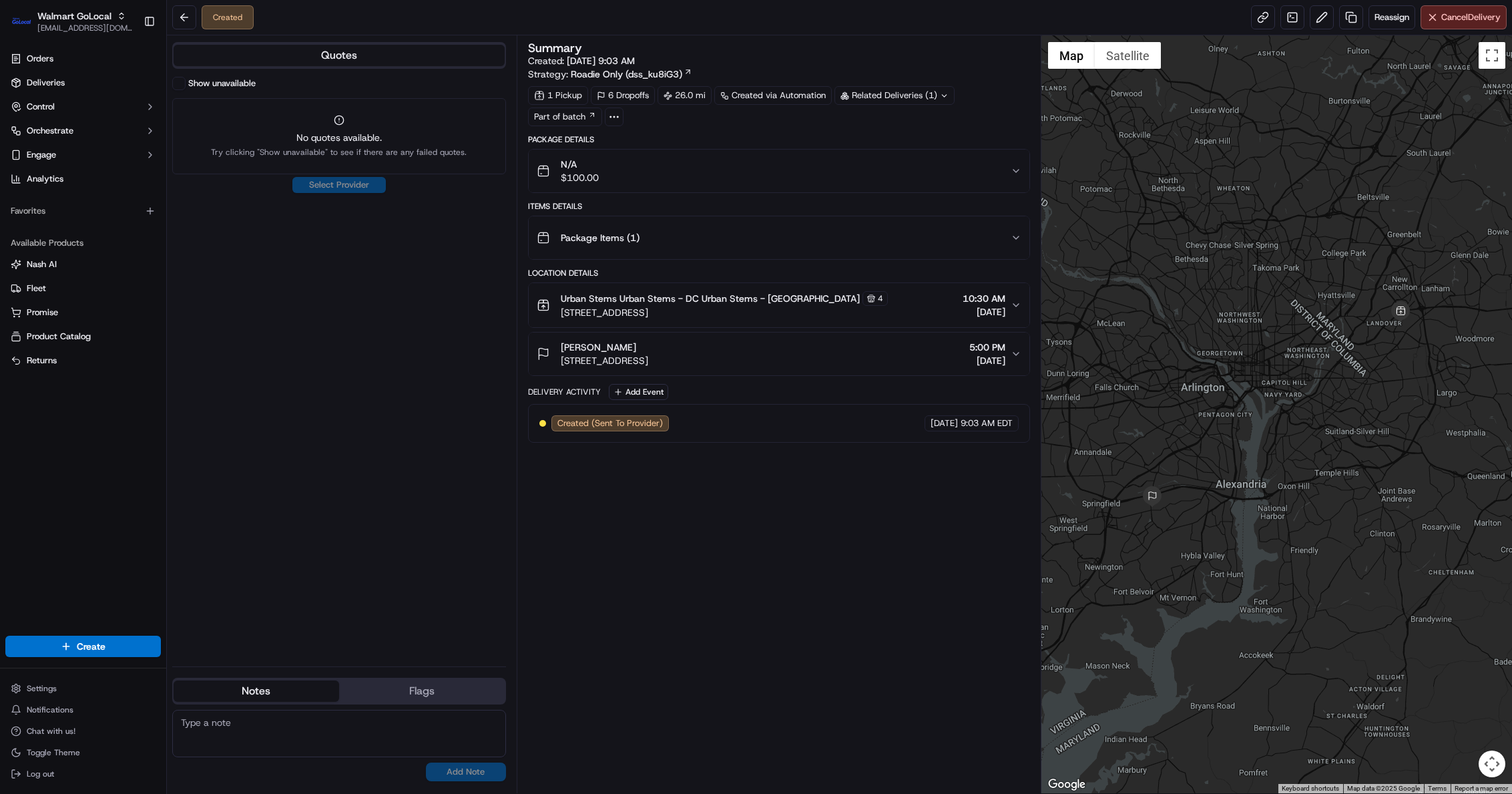
click at [1011, 353] on button "Ellie Boyd 6110 Wellington Commons Dr, Alexandria, VA, 22310, US 5:00 PM 09/16/…" at bounding box center [779, 354] width 501 height 43
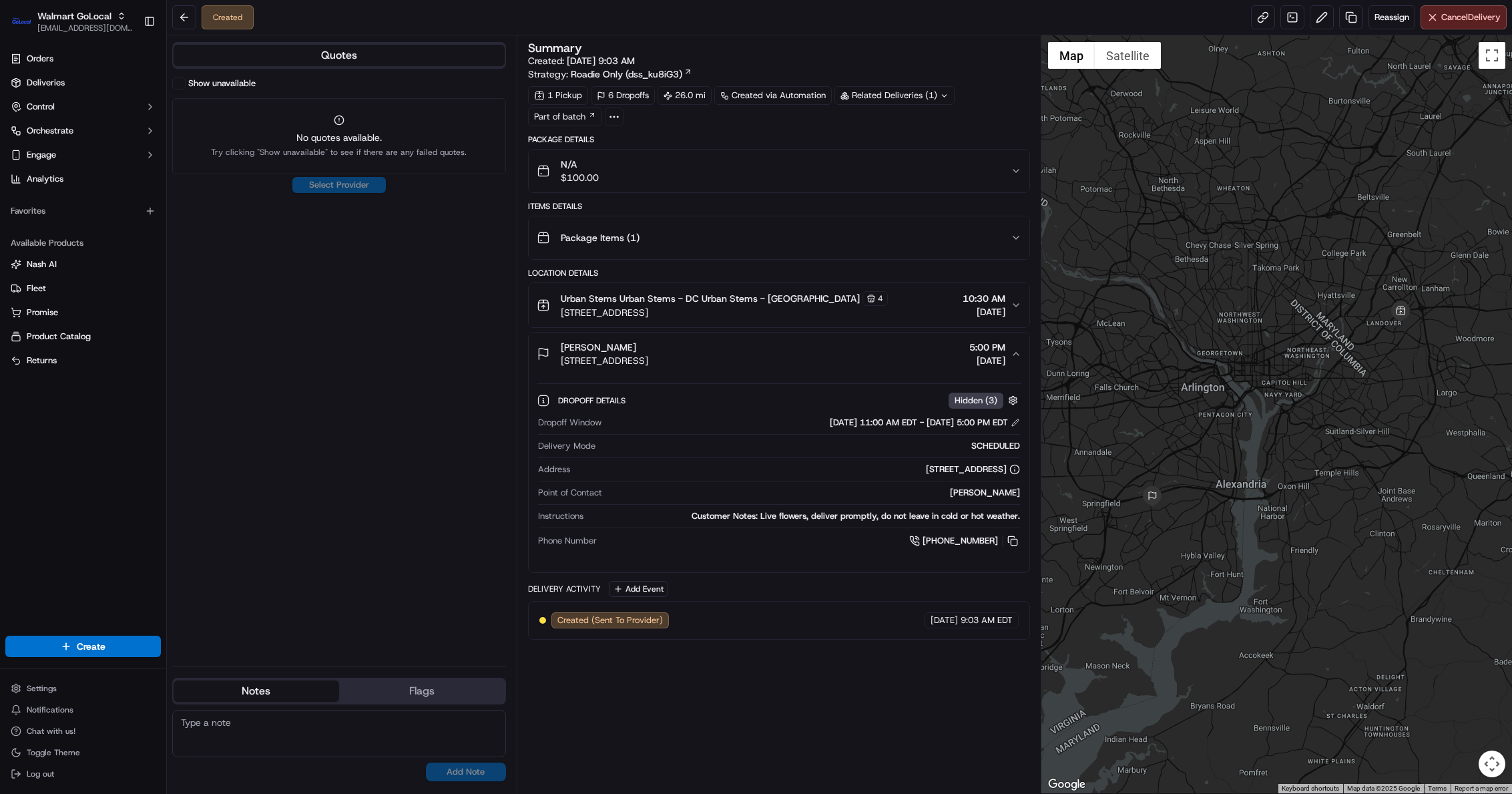
click at [1011, 353] on button "Ellie Boyd 6110 Wellington Commons Dr, Alexandria, VA, 22310, US 5:00 PM 09/16/…" at bounding box center [779, 354] width 501 height 43
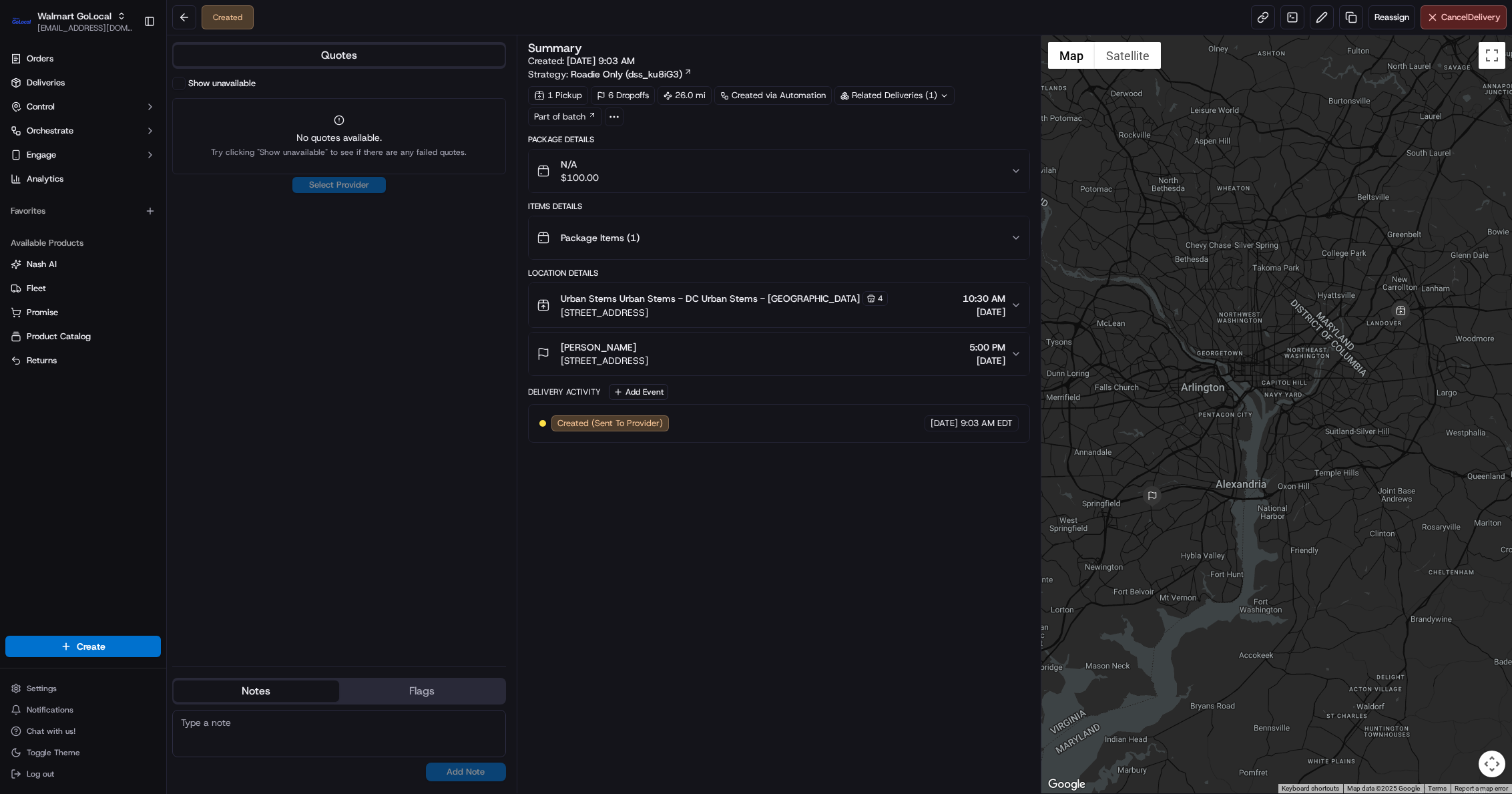
click at [1012, 310] on icon "button" at bounding box center [1017, 305] width 11 height 11
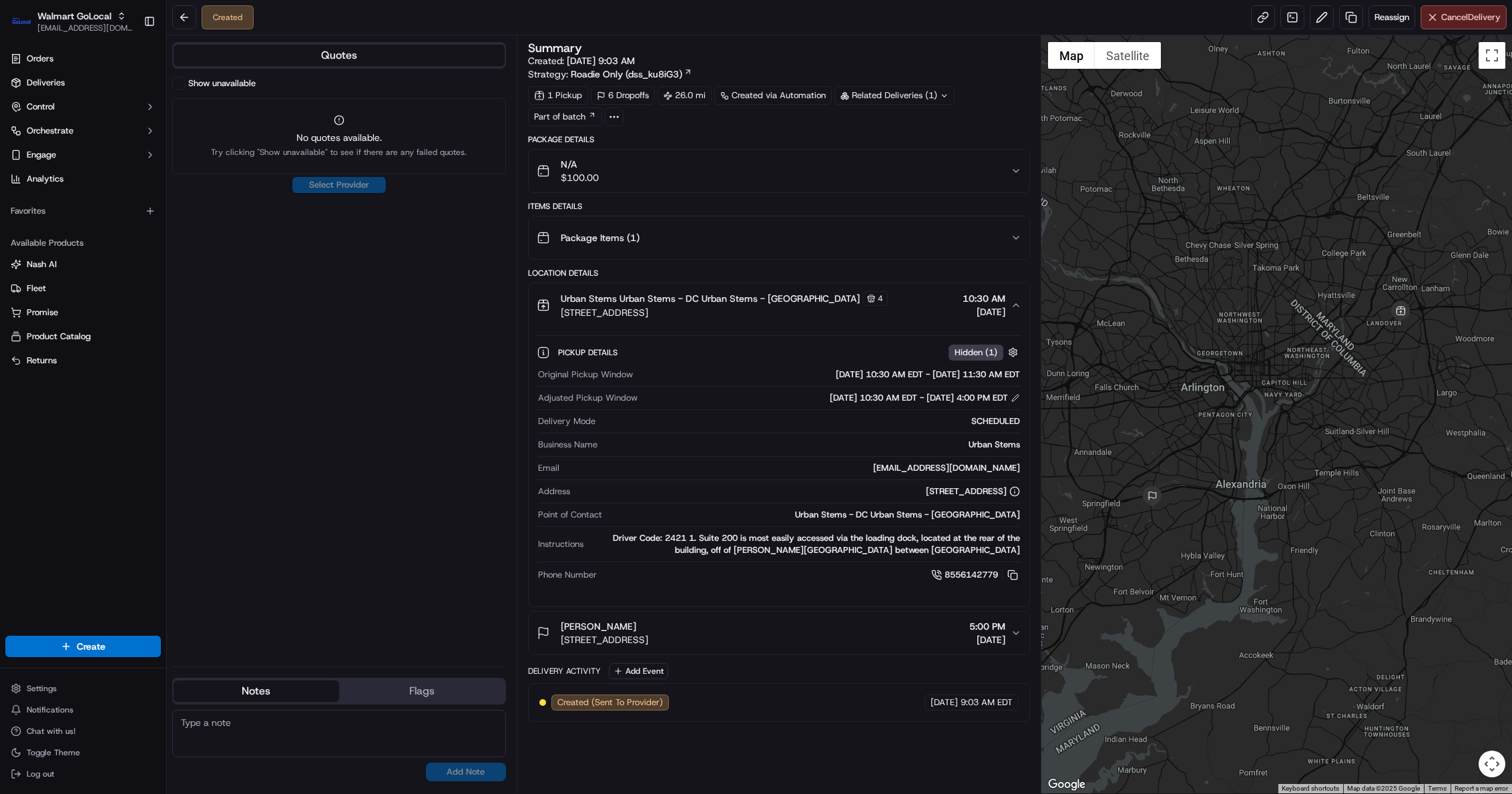
click at [1012, 310] on icon "button" at bounding box center [1017, 305] width 11 height 11
